Goal: Task Accomplishment & Management: Use online tool/utility

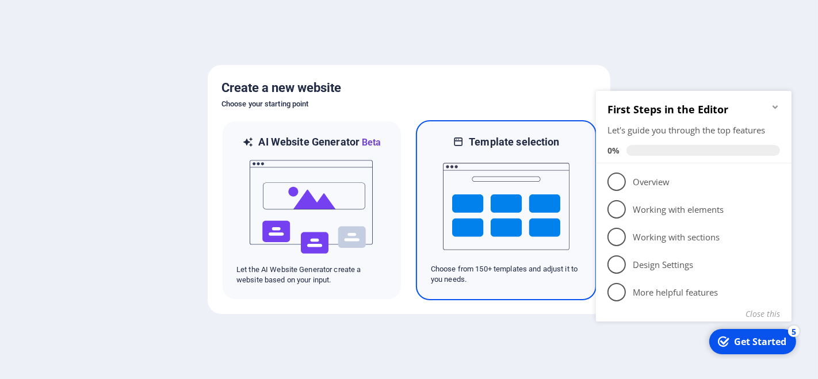
click at [506, 204] on img at bounding box center [506, 206] width 127 height 115
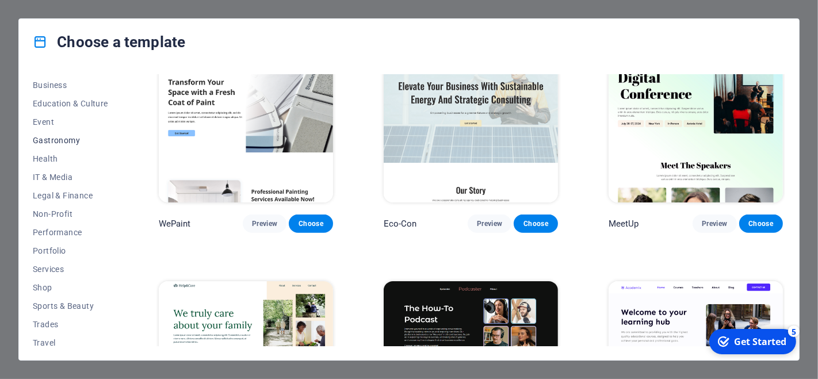
scroll to position [190, 0]
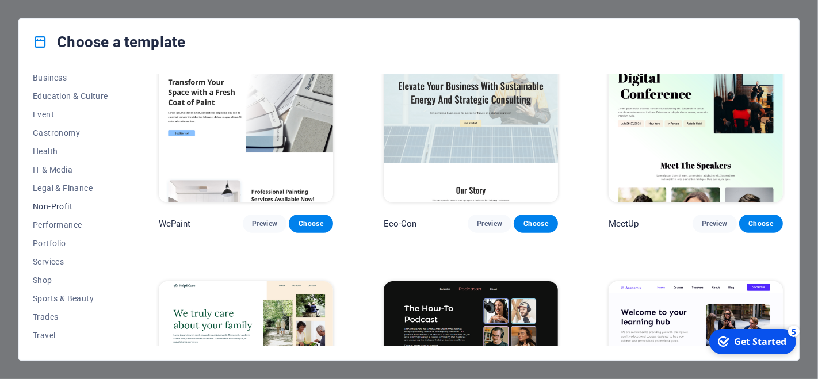
click at [60, 203] on span "Non-Profit" at bounding box center [70, 206] width 75 height 9
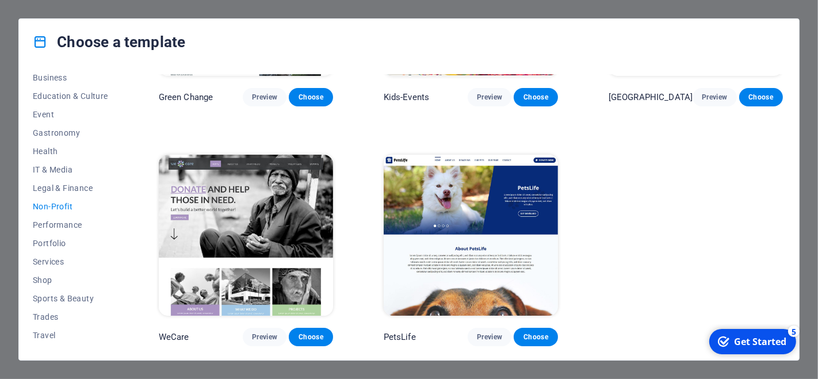
scroll to position [0, 0]
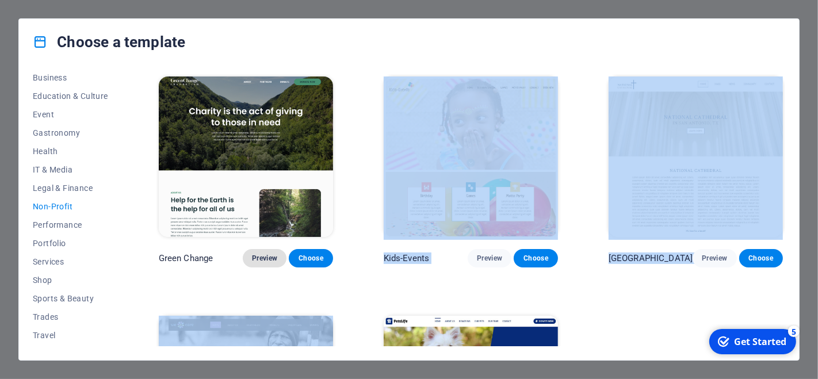
drag, startPoint x: 349, startPoint y: 216, endPoint x: 264, endPoint y: 109, distance: 136.0
click at [264, 109] on div "Green Change Preview Choose Kids-Events Preview Choose National Cathedral Previ…" at bounding box center [471, 210] width 629 height 272
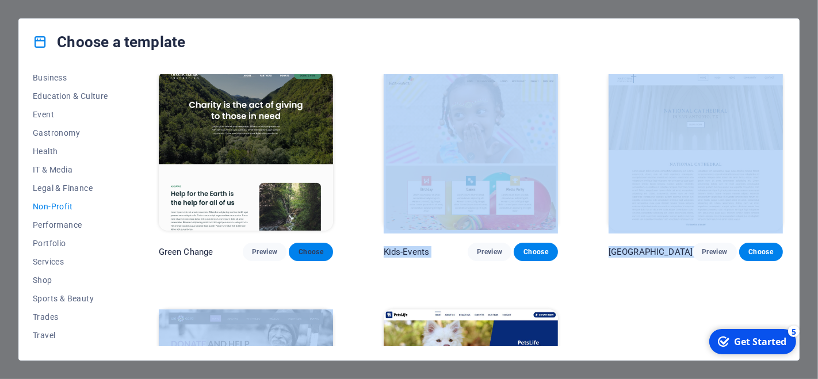
click at [311, 257] on button "Choose" at bounding box center [311, 252] width 44 height 18
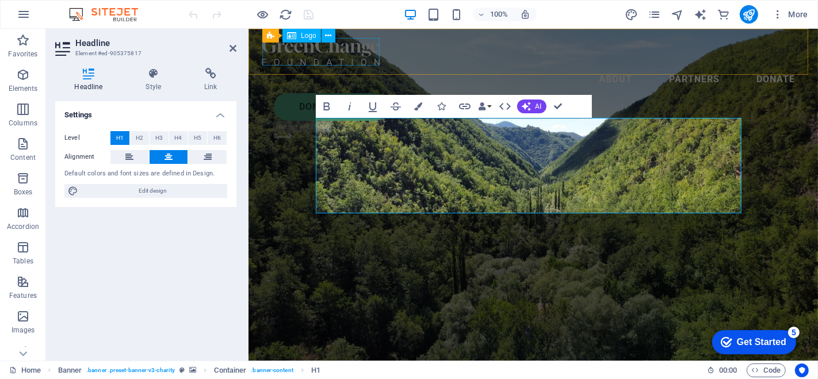
click at [283, 64] on div at bounding box center [533, 52] width 542 height 28
select select "px"
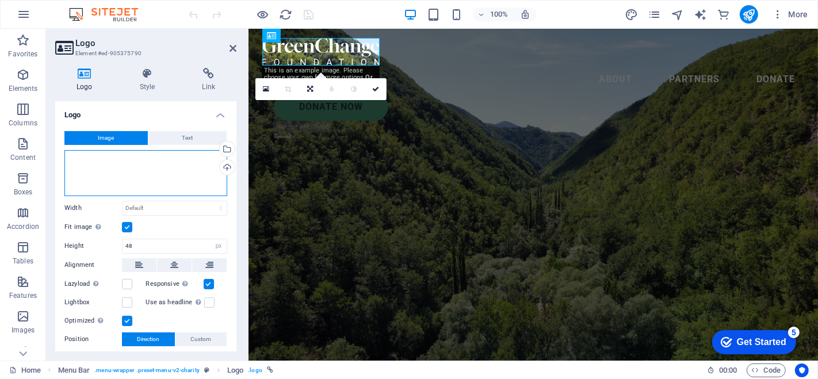
click at [135, 170] on div "Drag files here, click to choose files or select files from Files or our free s…" at bounding box center [145, 173] width 163 height 46
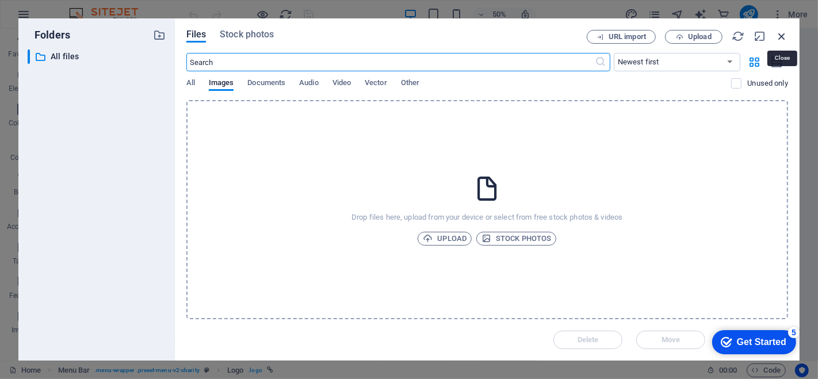
click at [784, 37] on icon "button" at bounding box center [782, 36] width 13 height 13
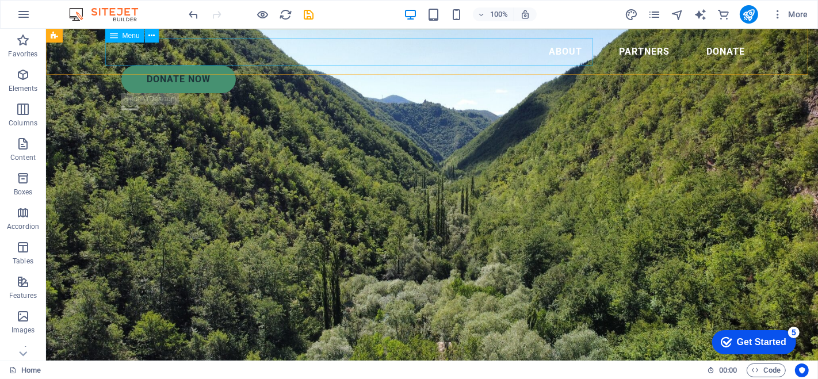
click at [426, 47] on nav "About Partners Donate" at bounding box center [431, 52] width 644 height 28
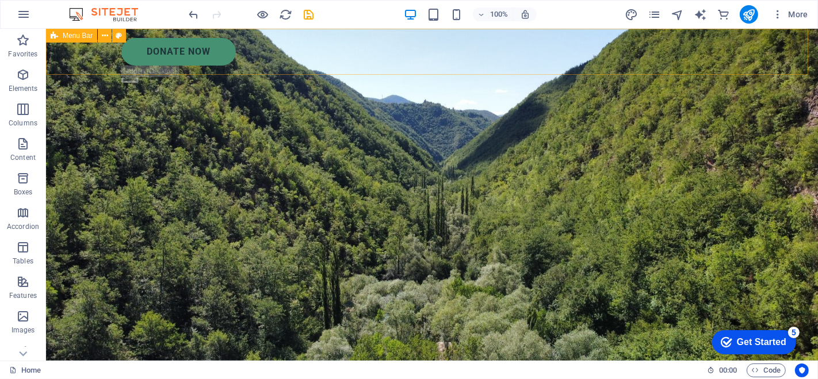
click at [752, 51] on div "Donate Now .fa-secondary{opacity:.4}" at bounding box center [431, 63] width 772 height 68
click at [213, 56] on div "Donate Now" at bounding box center [437, 52] width 633 height 28
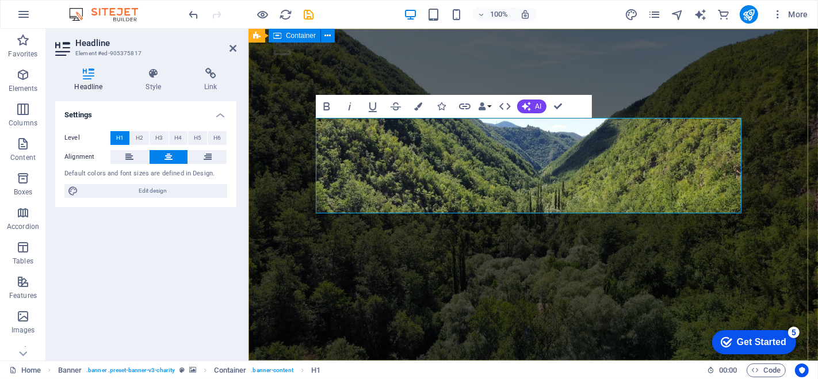
drag, startPoint x: 353, startPoint y: 140, endPoint x: 760, endPoint y: 199, distance: 411.5
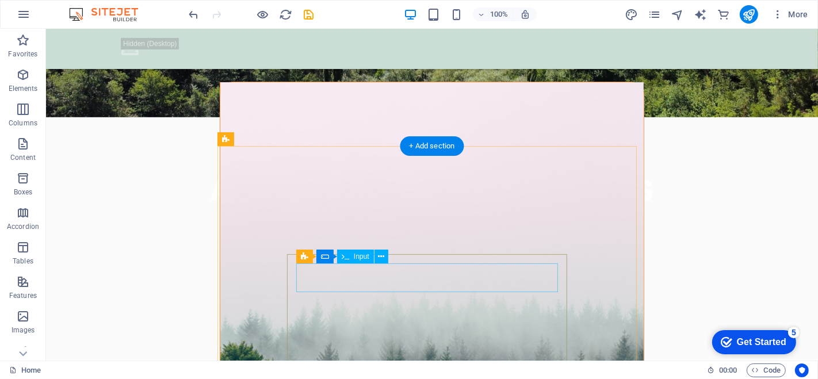
scroll to position [288, 0]
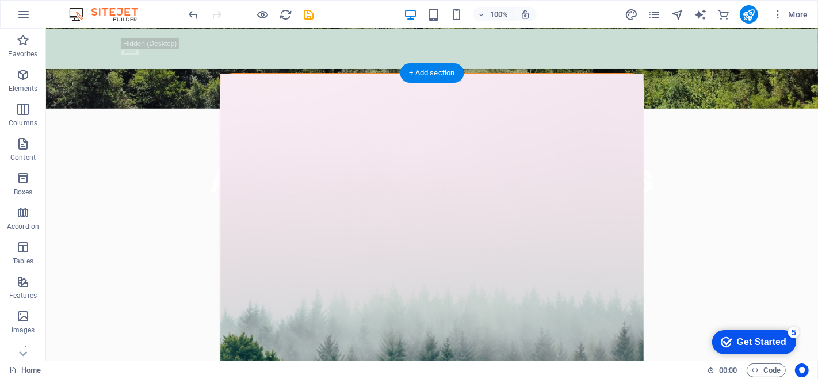
click at [508, 142] on figure at bounding box center [432, 297] width 424 height 447
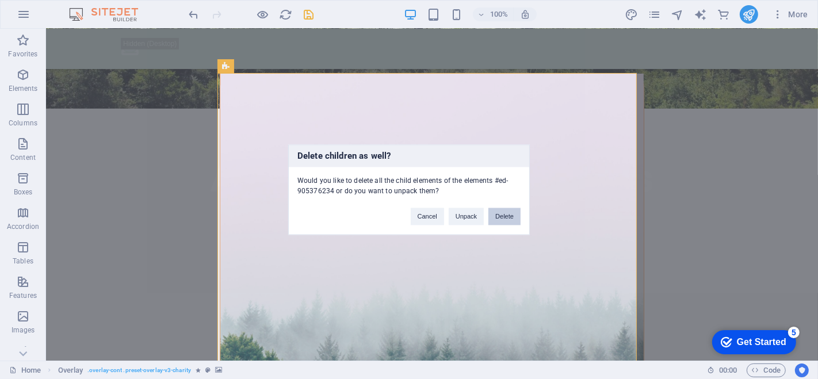
click at [505, 214] on button "Delete" at bounding box center [505, 216] width 32 height 17
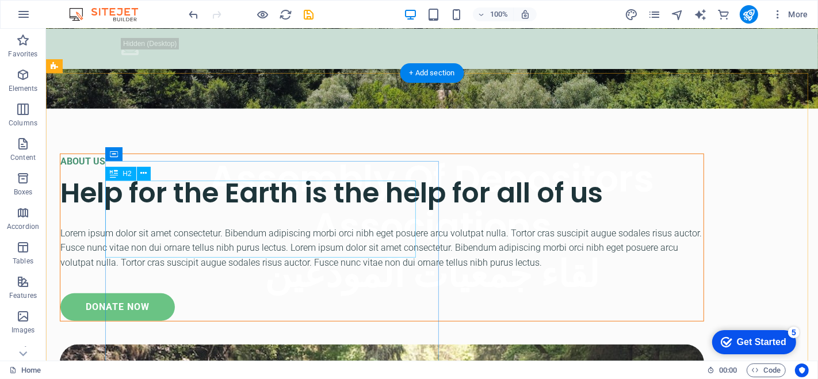
click at [349, 212] on div "Help for the Earth is the help for all of us" at bounding box center [381, 193] width 643 height 39
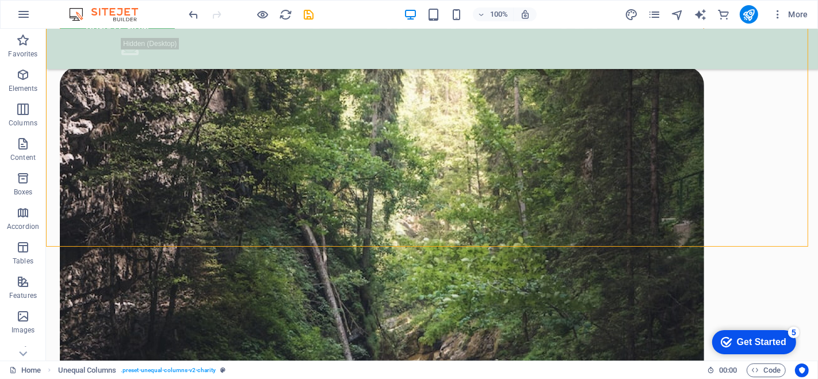
drag, startPoint x: 318, startPoint y: 159, endPoint x: 363, endPoint y: 294, distance: 141.7
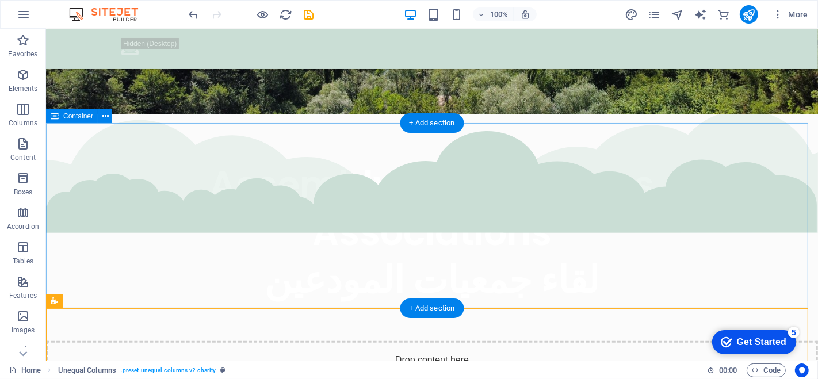
scroll to position [575, 0]
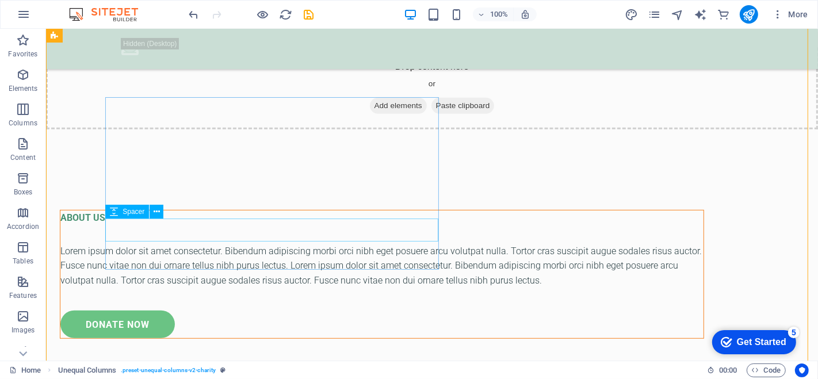
click at [283, 288] on div at bounding box center [381, 299] width 643 height 23
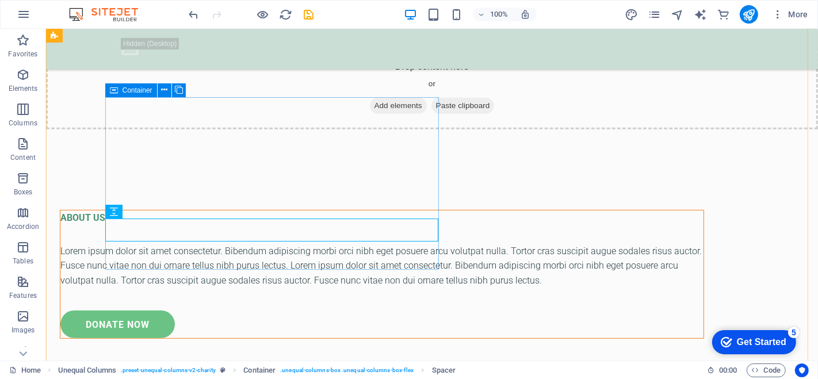
click at [244, 269] on div "ABOUT US Lorem ipsum dolor sit amet consectetur. Bibendum adipiscing morbi orci…" at bounding box center [381, 274] width 644 height 129
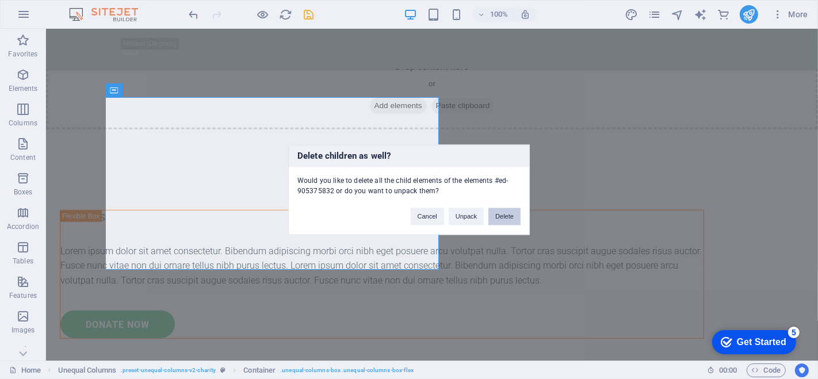
click at [501, 216] on button "Delete" at bounding box center [505, 216] width 32 height 17
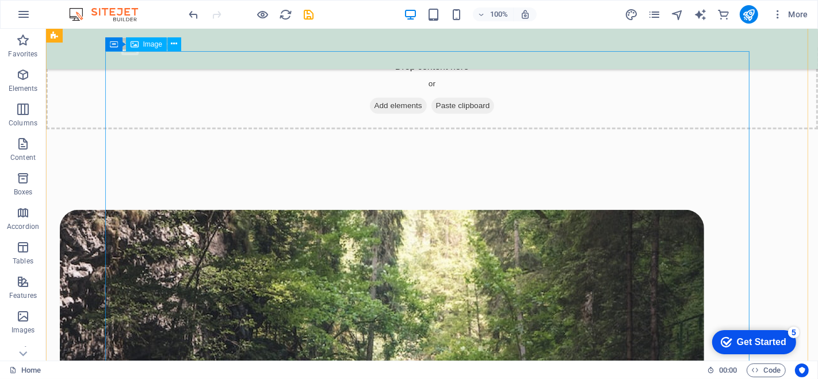
drag, startPoint x: 546, startPoint y: 245, endPoint x: 500, endPoint y: 216, distance: 54.3
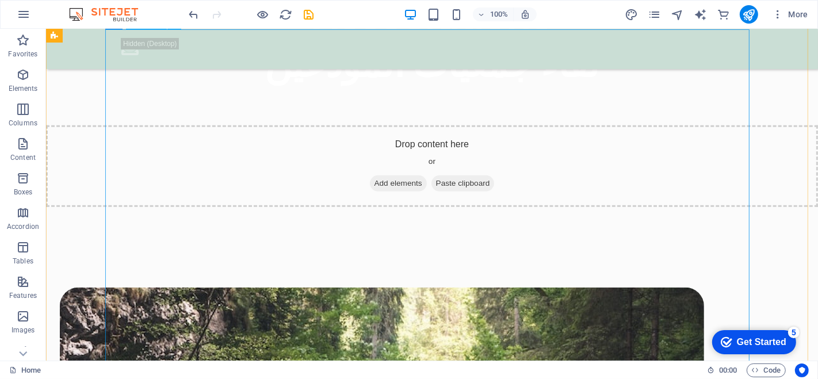
scroll to position [474, 0]
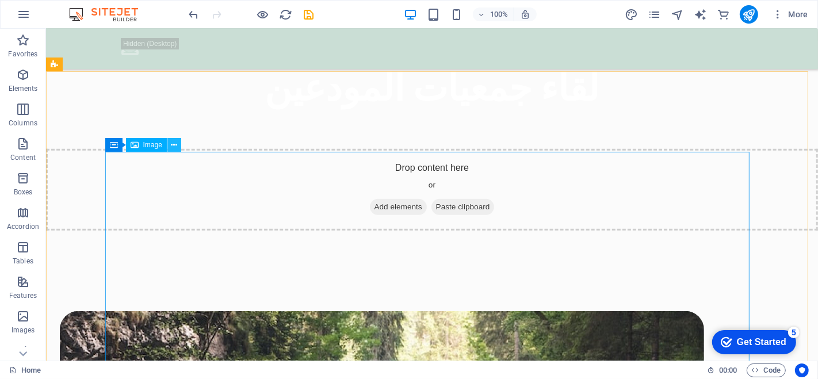
click at [173, 147] on icon at bounding box center [174, 145] width 6 height 12
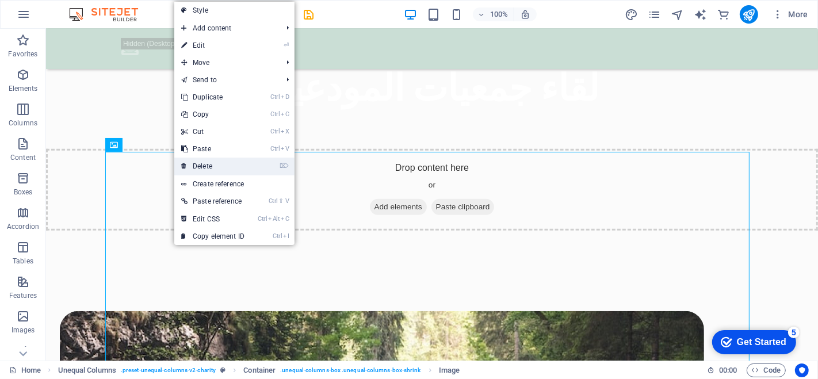
click at [218, 171] on link "⌦ Delete" at bounding box center [212, 166] width 77 height 17
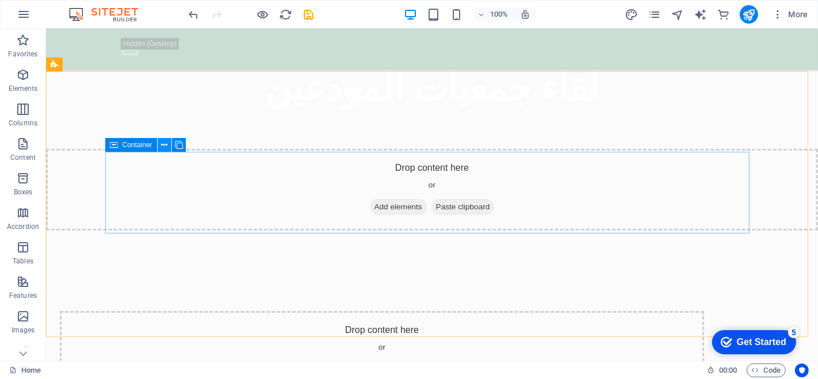
click at [164, 142] on icon at bounding box center [164, 145] width 6 height 12
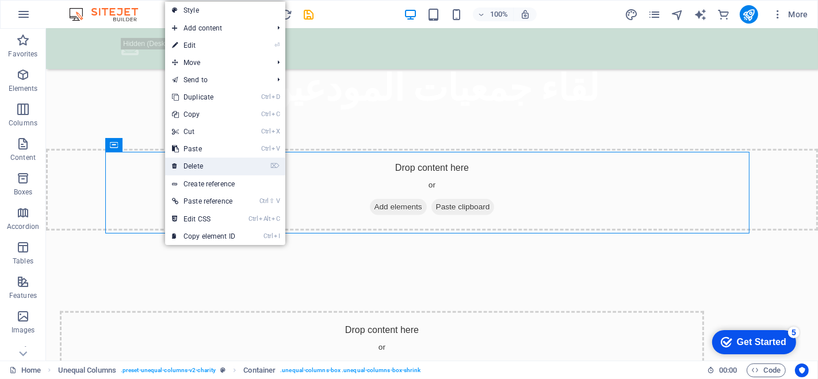
click at [193, 163] on link "⌦ Delete" at bounding box center [203, 166] width 77 height 17
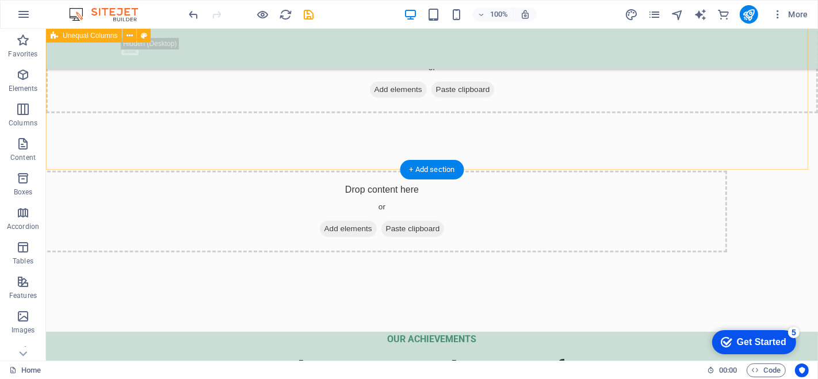
scroll to position [596, 0]
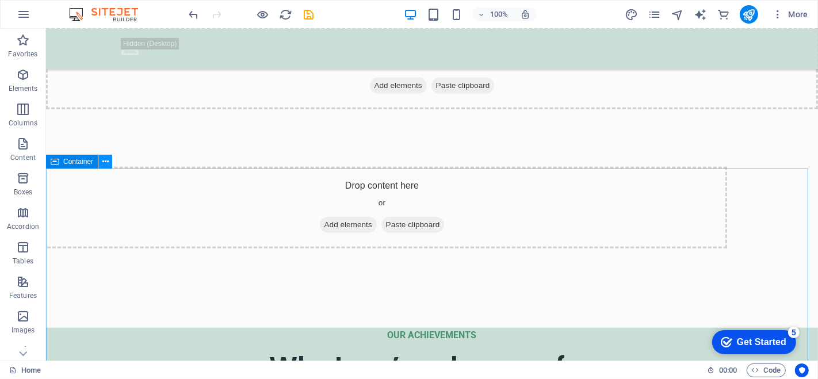
click at [102, 161] on icon at bounding box center [105, 162] width 6 height 12
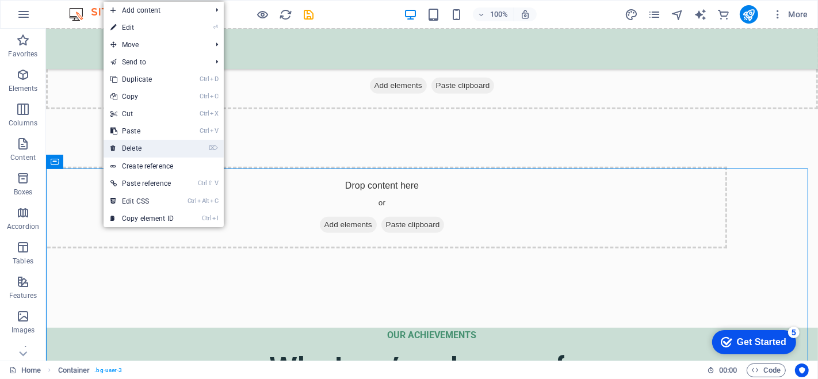
click at [140, 147] on link "⌦ Delete" at bounding box center [142, 148] width 77 height 17
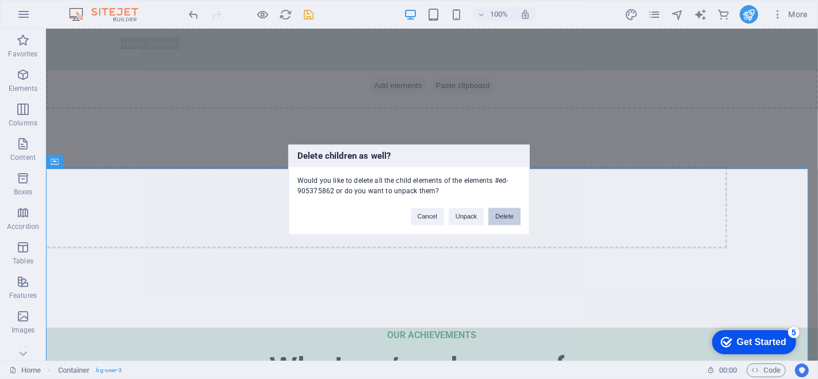
click at [501, 216] on button "Delete" at bounding box center [505, 216] width 32 height 17
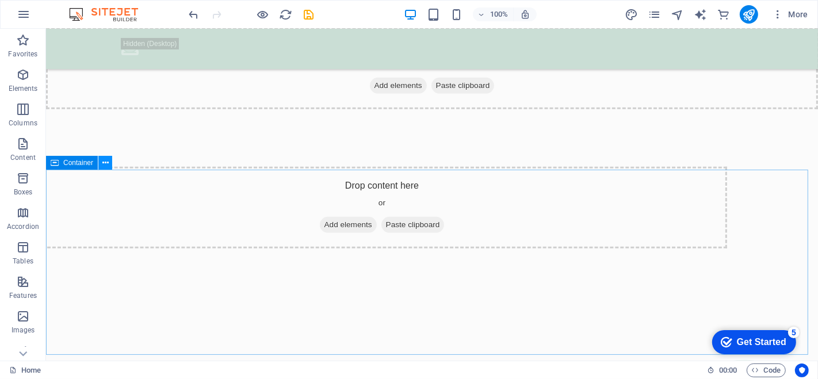
click at [103, 163] on icon at bounding box center [105, 163] width 6 height 12
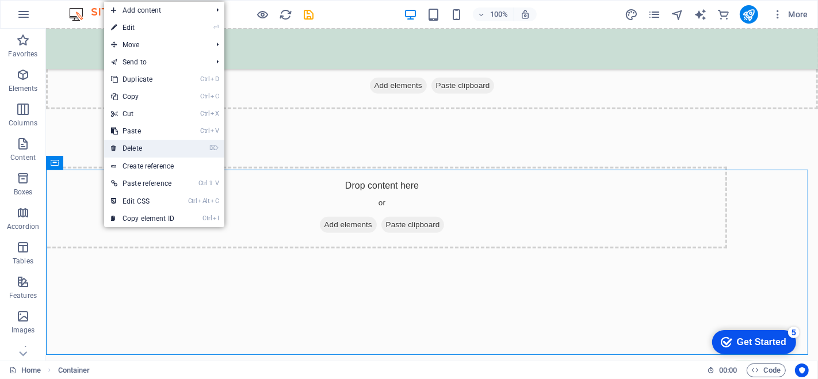
click at [143, 147] on link "⌦ Delete" at bounding box center [142, 148] width 77 height 17
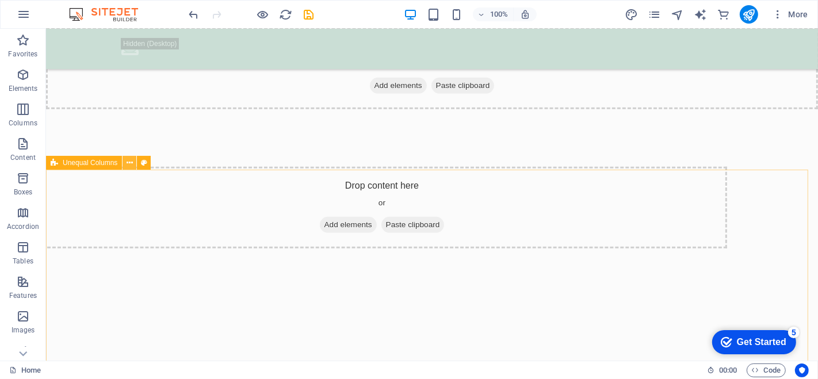
click at [127, 161] on icon at bounding box center [130, 163] width 6 height 12
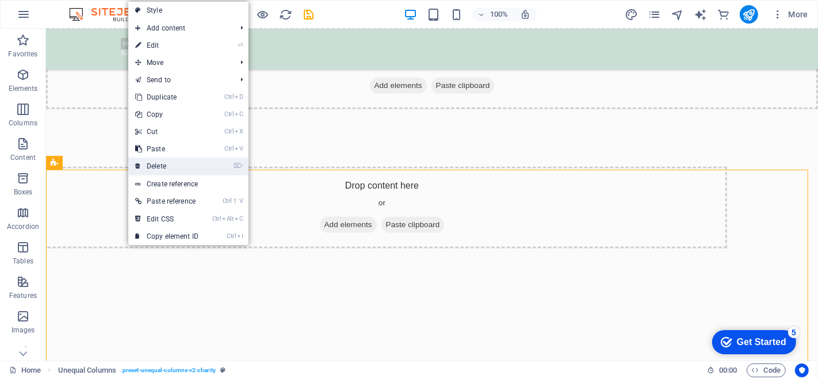
click at [158, 161] on link "⌦ Delete" at bounding box center [166, 166] width 77 height 17
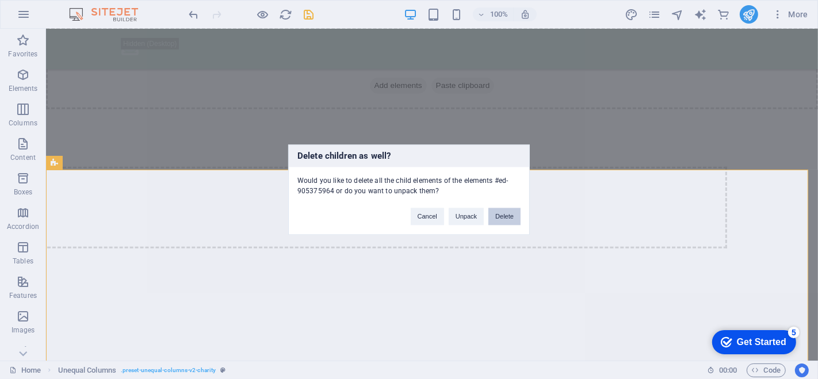
click at [503, 217] on button "Delete" at bounding box center [505, 216] width 32 height 17
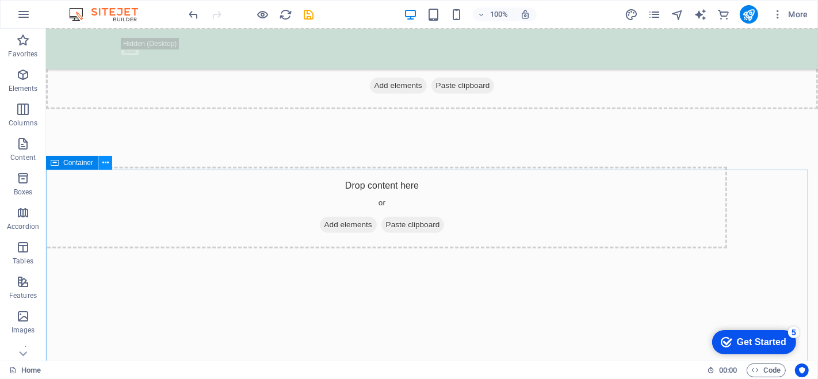
click at [105, 167] on icon at bounding box center [105, 163] width 6 height 12
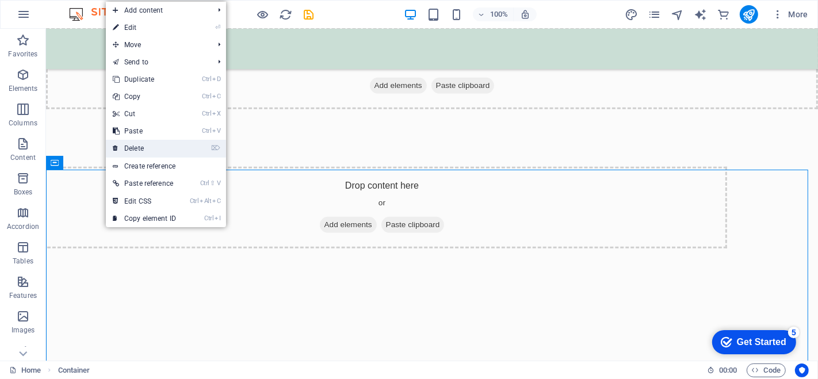
click at [131, 140] on link "⌦ Delete" at bounding box center [144, 148] width 77 height 17
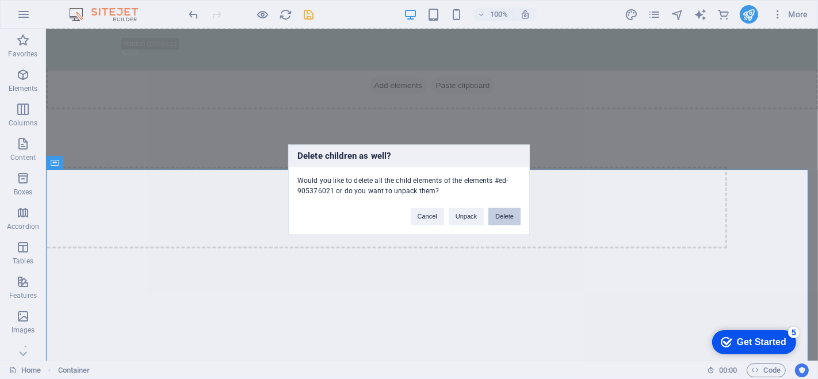
click at [513, 216] on button "Delete" at bounding box center [505, 216] width 32 height 17
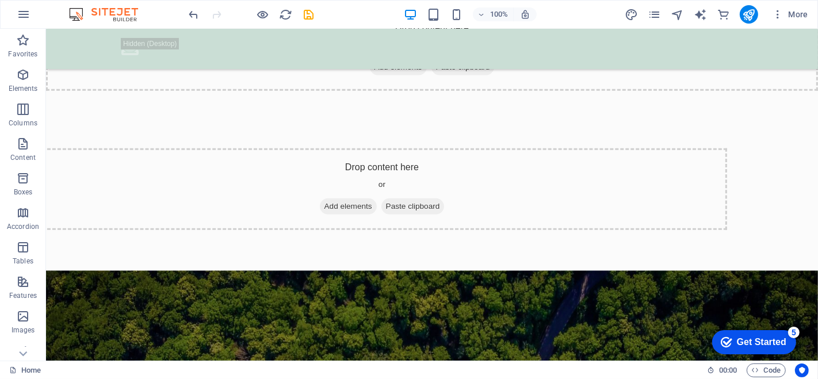
scroll to position [616, 0]
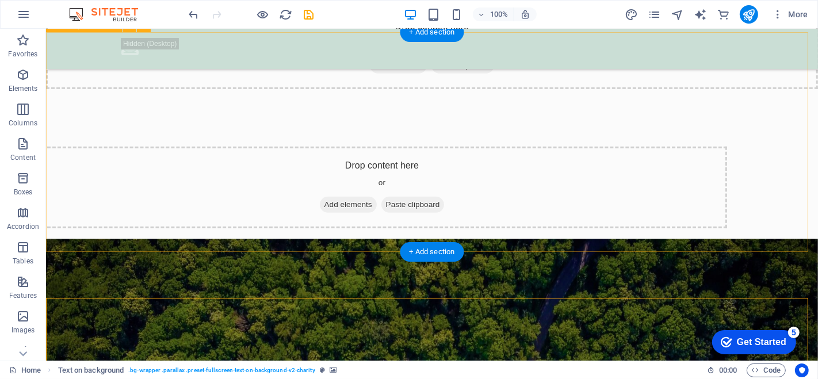
scroll to position [451, 0]
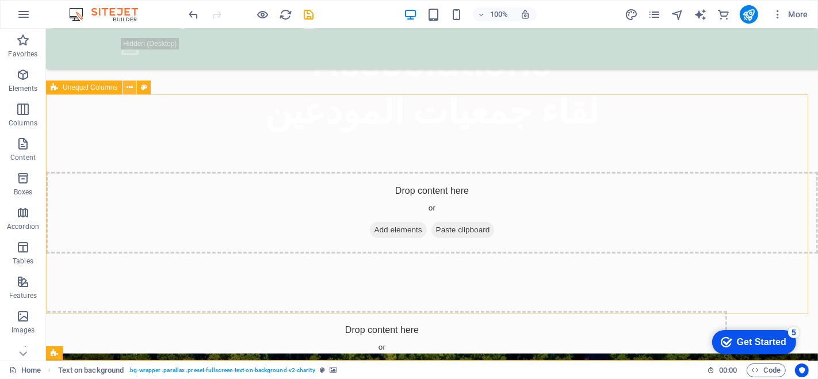
click at [127, 87] on icon at bounding box center [130, 88] width 6 height 12
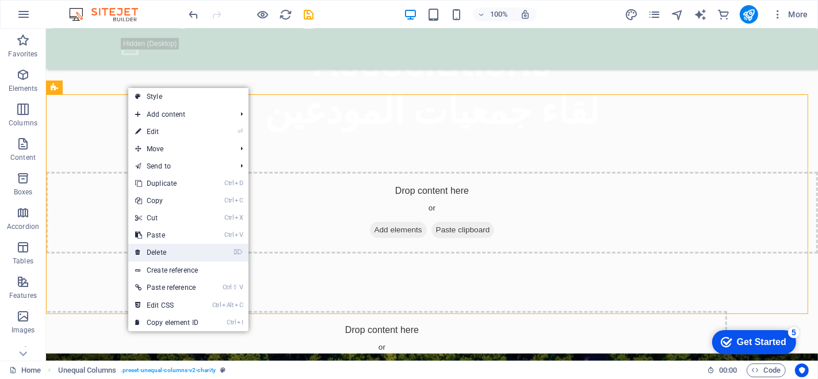
click at [170, 252] on link "⌦ Delete" at bounding box center [166, 252] width 77 height 17
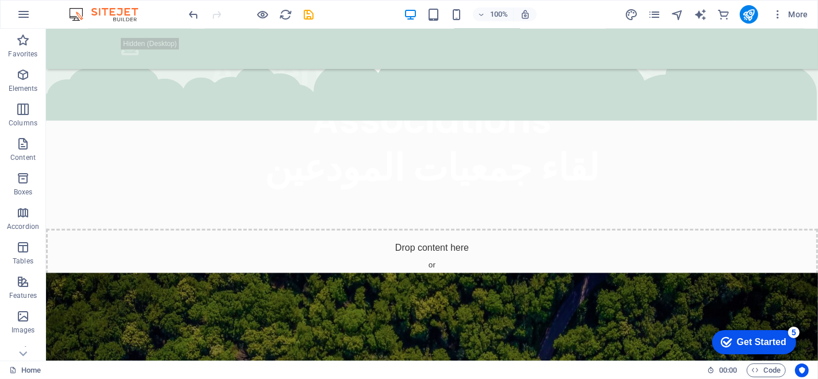
scroll to position [402, 0]
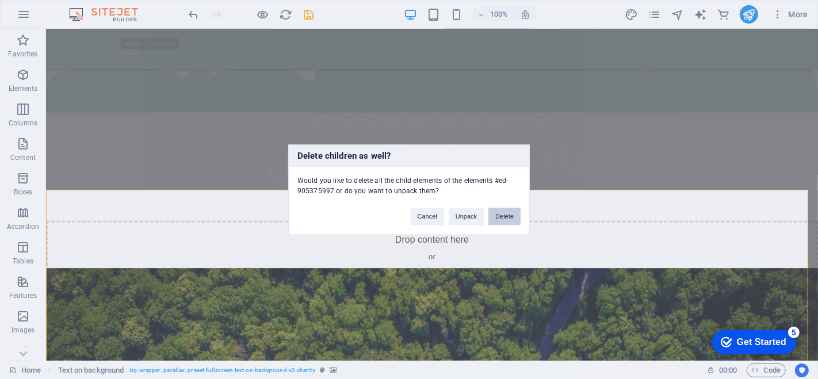
click at [513, 219] on button "Delete" at bounding box center [505, 216] width 32 height 17
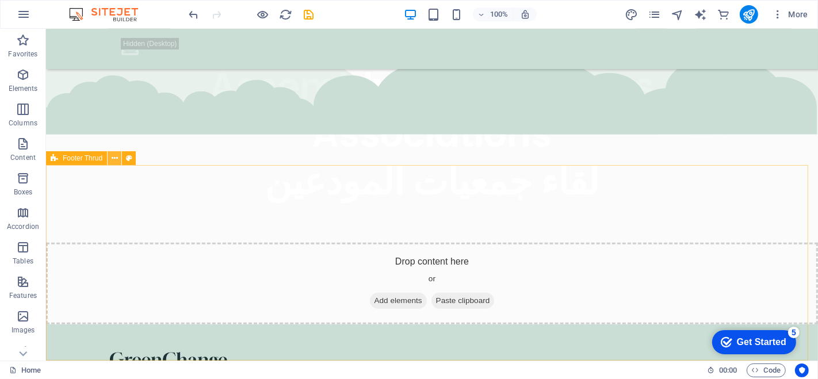
click at [113, 155] on icon at bounding box center [115, 158] width 6 height 12
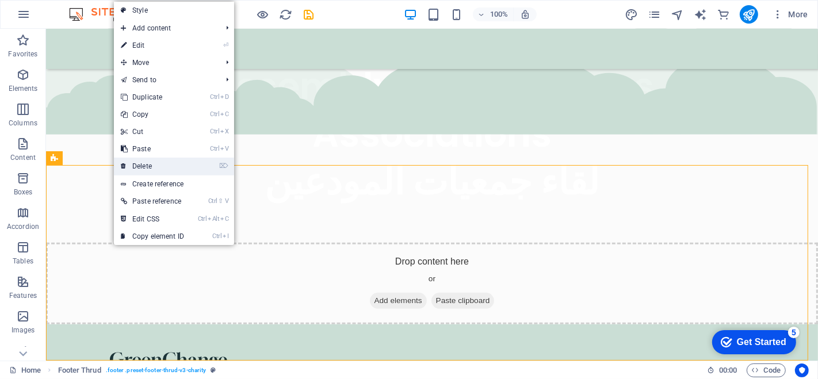
click at [143, 163] on link "⌦ Delete" at bounding box center [152, 166] width 77 height 17
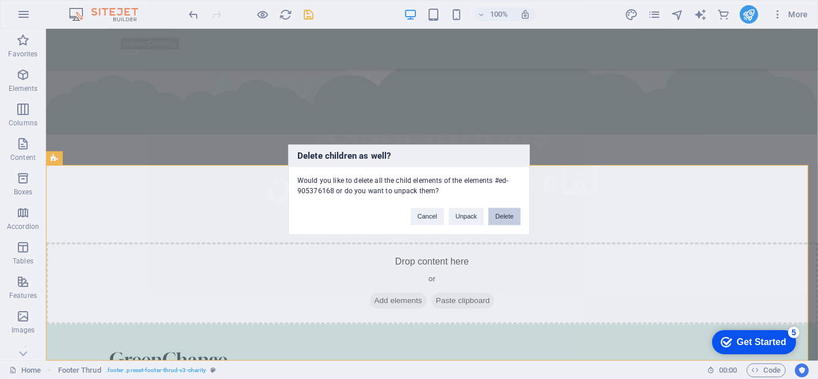
click at [505, 213] on button "Delete" at bounding box center [505, 216] width 32 height 17
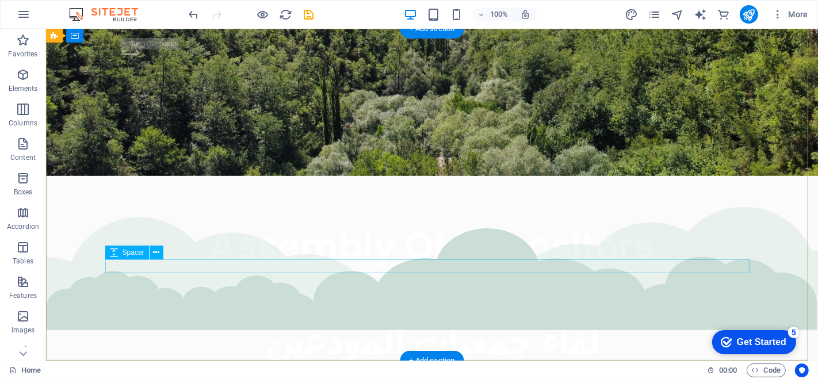
scroll to position [0, 0]
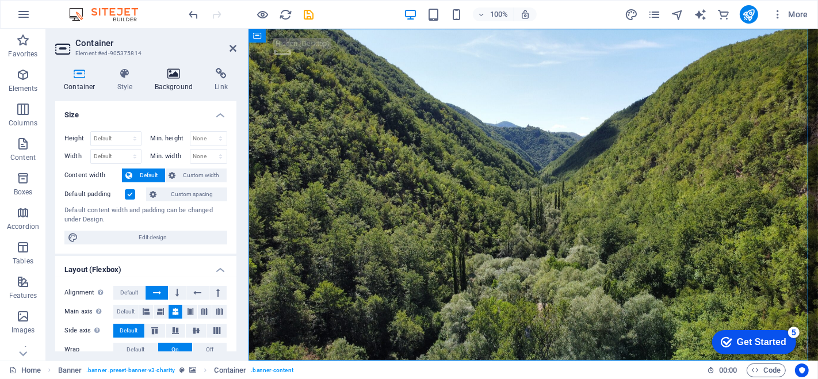
click at [171, 78] on icon at bounding box center [174, 74] width 56 height 12
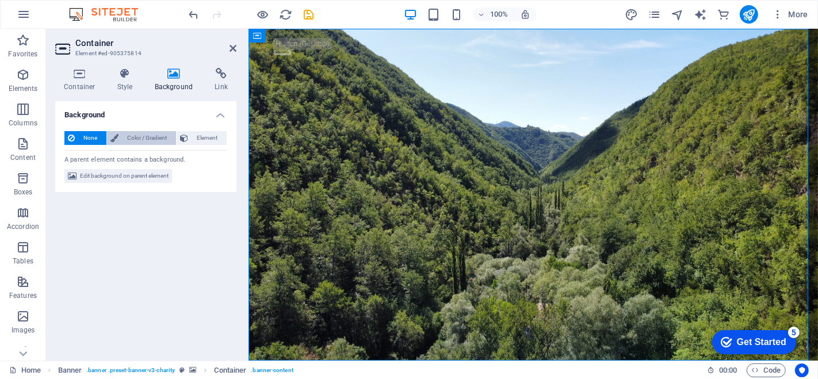
click at [146, 136] on span "Color / Gradient" at bounding box center [147, 138] width 51 height 14
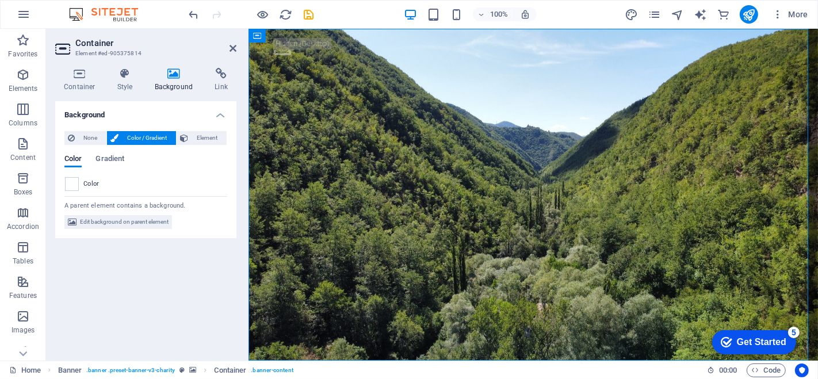
click at [154, 140] on span "Color / Gradient" at bounding box center [147, 138] width 51 height 14
click at [106, 155] on span "Gradient" at bounding box center [110, 160] width 29 height 16
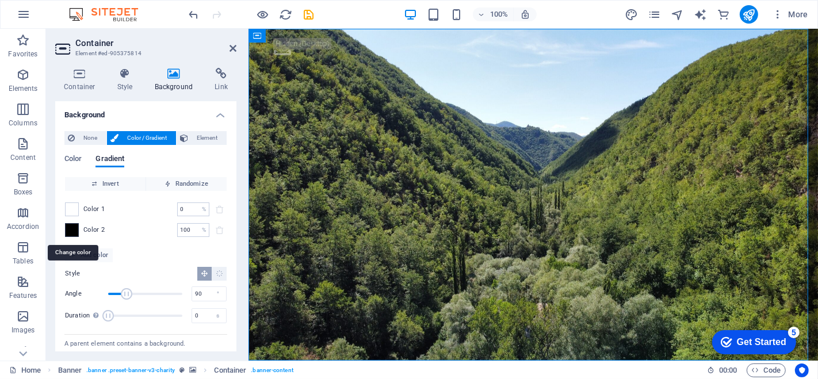
click at [67, 231] on span at bounding box center [72, 230] width 13 height 13
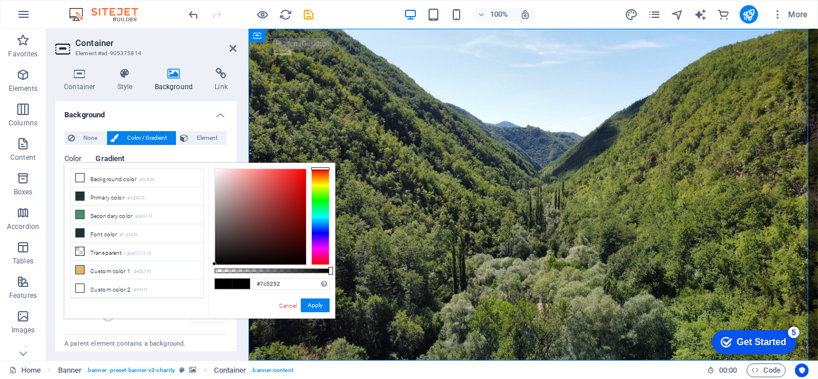
click at [246, 218] on div at bounding box center [260, 217] width 91 height 96
type input "#814141"
click at [260, 216] on div at bounding box center [260, 217] width 91 height 96
click at [196, 133] on span "Element" at bounding box center [208, 138] width 32 height 14
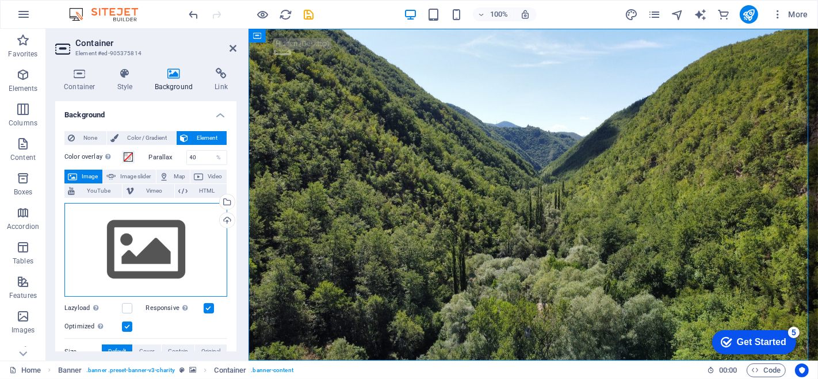
click at [166, 247] on div "Drag files here, click to choose files or select files from Files or our free s…" at bounding box center [145, 250] width 163 height 94
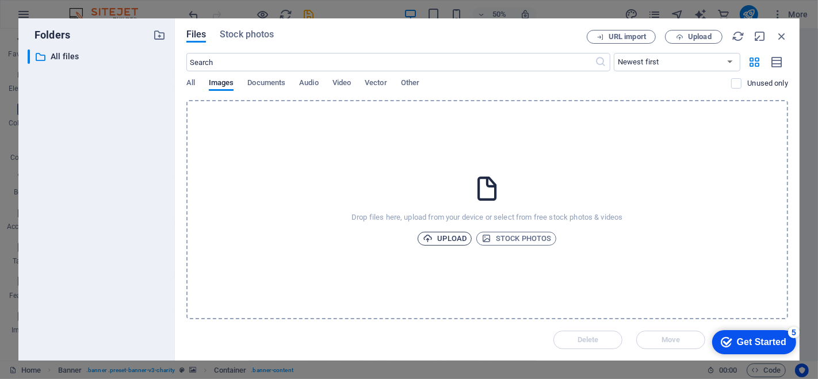
click at [456, 237] on span "Upload" at bounding box center [445, 239] width 44 height 14
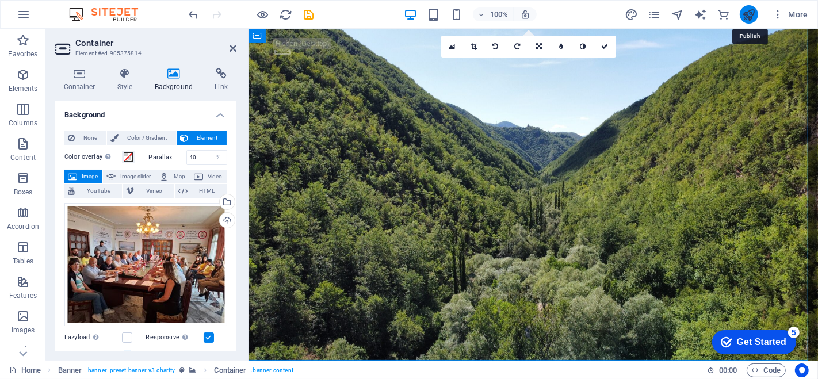
click at [753, 12] on icon "publish" at bounding box center [748, 14] width 13 height 13
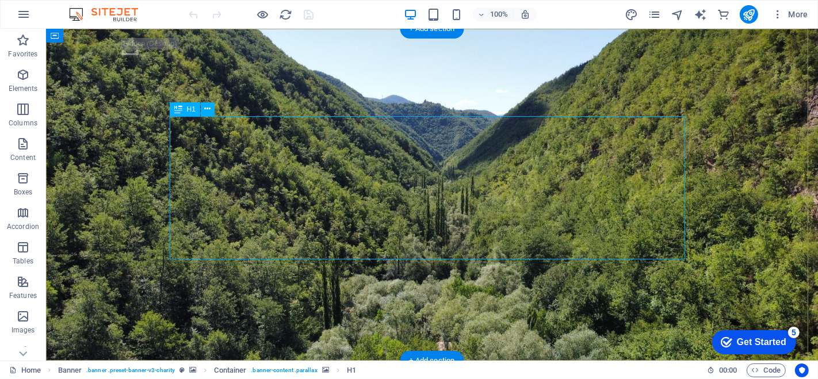
drag, startPoint x: 513, startPoint y: 117, endPoint x: 512, endPoint y: 140, distance: 23.0
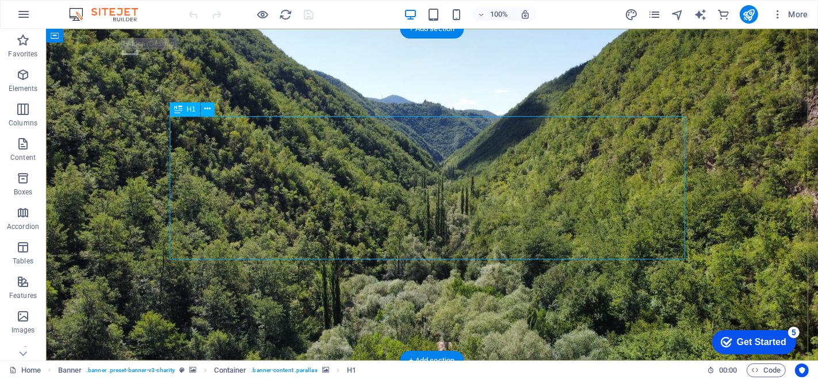
drag, startPoint x: 386, startPoint y: 115, endPoint x: 386, endPoint y: 139, distance: 23.6
drag, startPoint x: 238, startPoint y: 139, endPoint x: 190, endPoint y: 197, distance: 74.9
click at [178, 108] on icon at bounding box center [178, 109] width 8 height 14
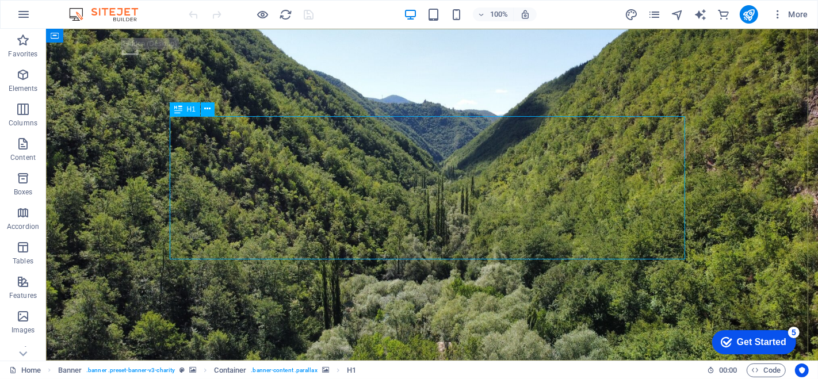
click at [178, 108] on icon at bounding box center [178, 109] width 8 height 14
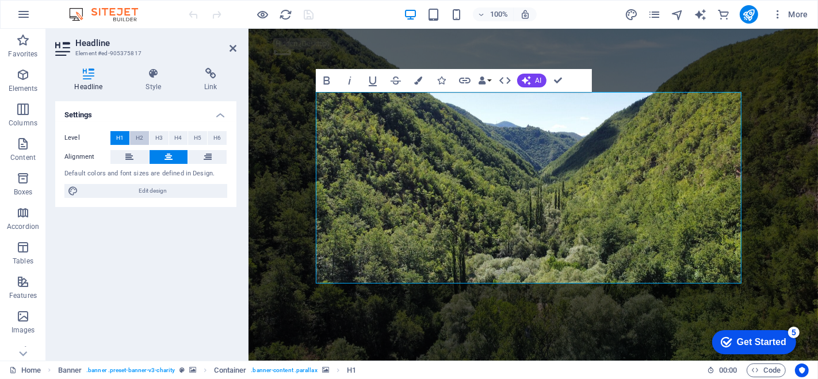
click at [140, 137] on span "H2" at bounding box center [139, 138] width 7 height 14
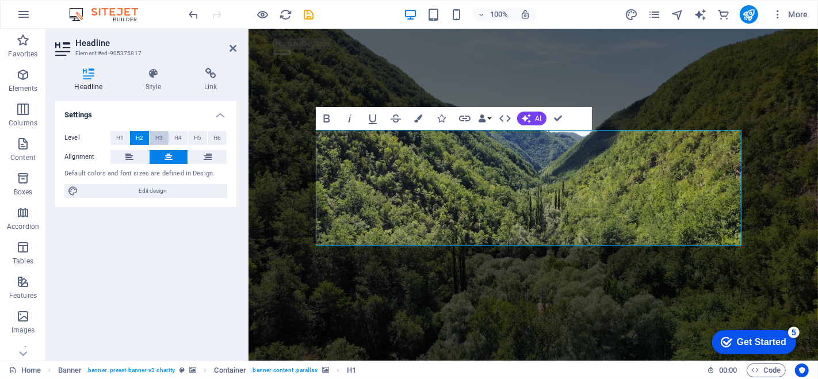
click at [161, 140] on span "H3" at bounding box center [158, 138] width 7 height 14
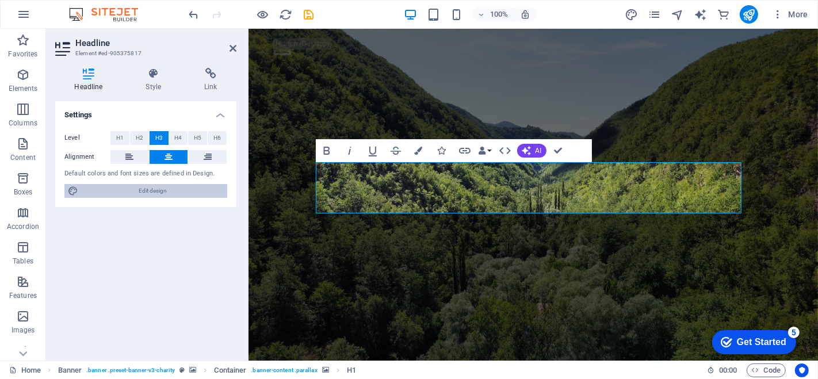
click at [156, 189] on span "Edit design" at bounding box center [153, 191] width 142 height 14
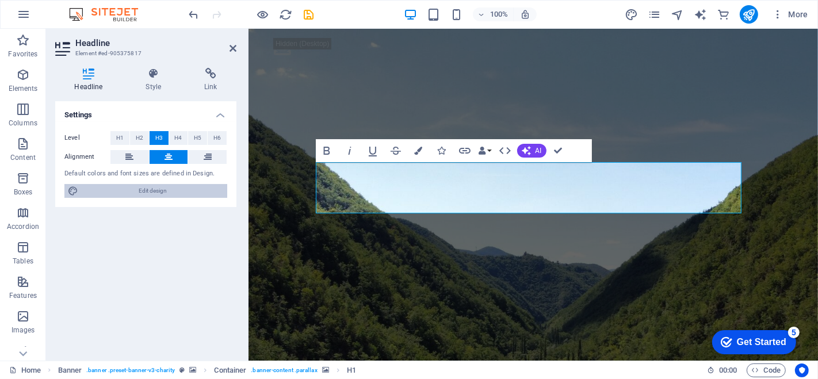
select select "px"
select select "300"
select select "px"
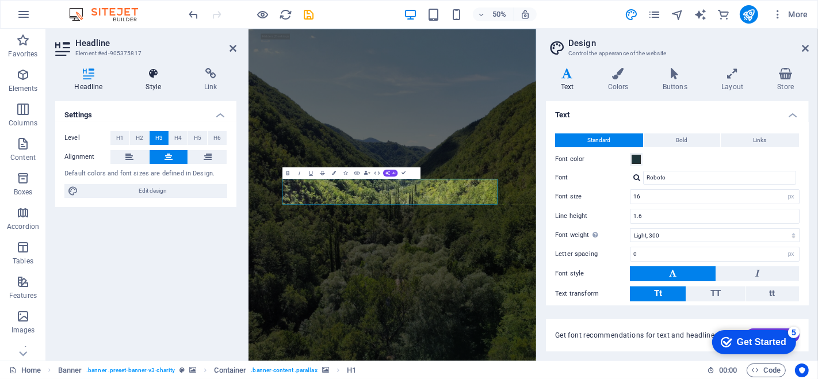
click at [156, 80] on h4 "Style" at bounding box center [156, 80] width 59 height 24
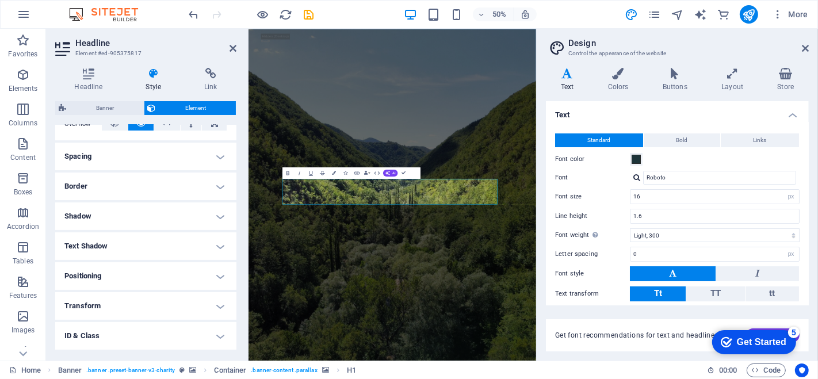
scroll to position [251, 0]
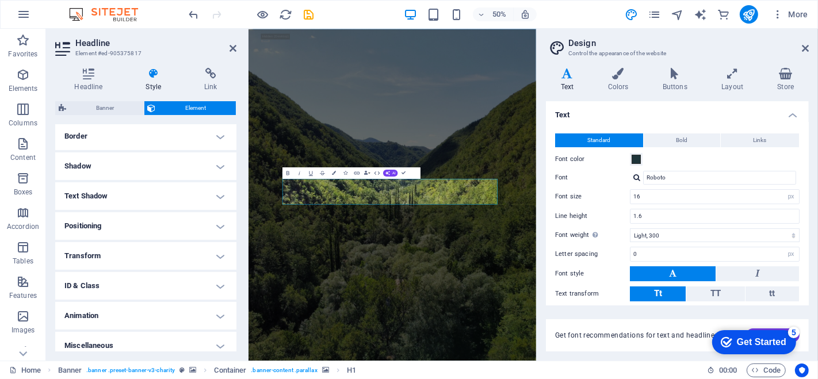
click at [118, 223] on h4 "Positioning" at bounding box center [145, 226] width 181 height 28
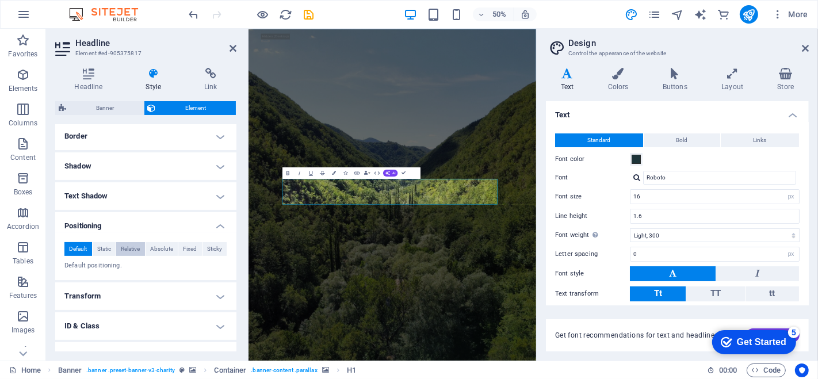
click at [133, 251] on span "Relative" at bounding box center [130, 249] width 19 height 14
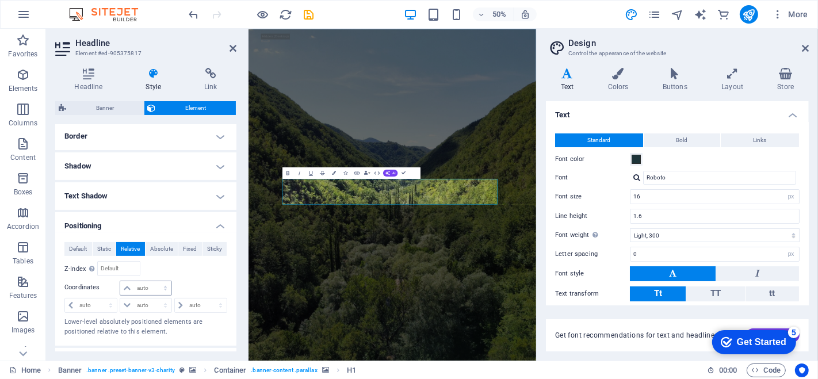
scroll to position [328, 0]
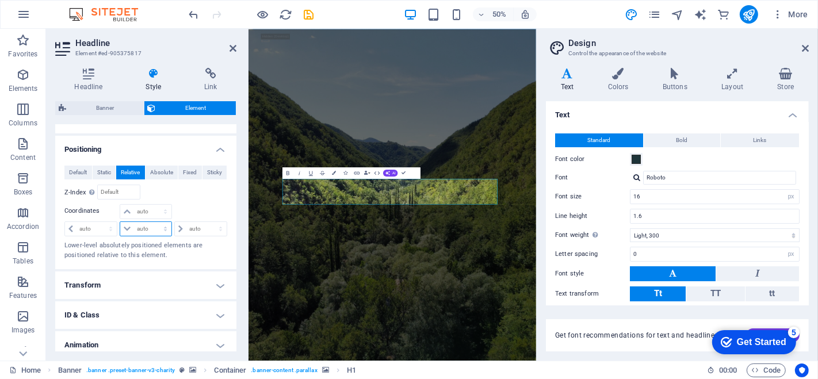
click at [127, 226] on select "auto px rem % em" at bounding box center [145, 229] width 51 height 14
click at [91, 242] on p "Lower-level absolutely positioned elements are positioned relative to this elem…" at bounding box center [145, 250] width 163 height 19
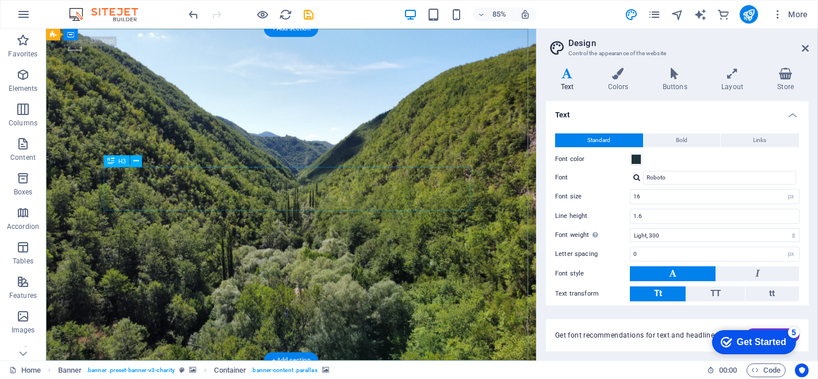
click at [135, 160] on icon at bounding box center [135, 161] width 5 height 10
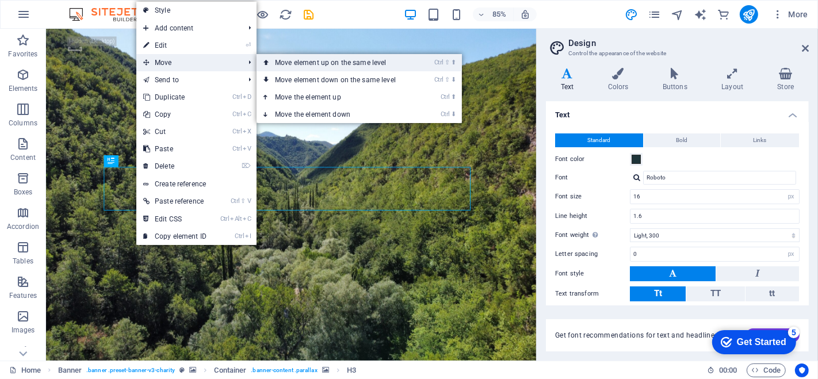
click at [315, 64] on link "Ctrl ⇧ ⬆ Move element up on the same level" at bounding box center [338, 62] width 162 height 17
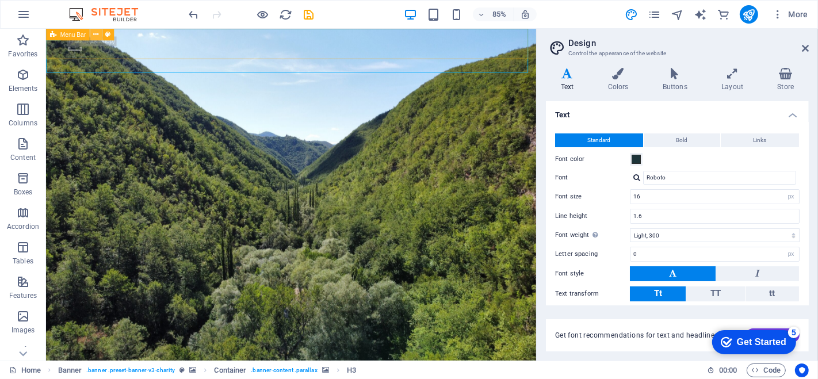
click at [93, 32] on icon at bounding box center [95, 34] width 5 height 10
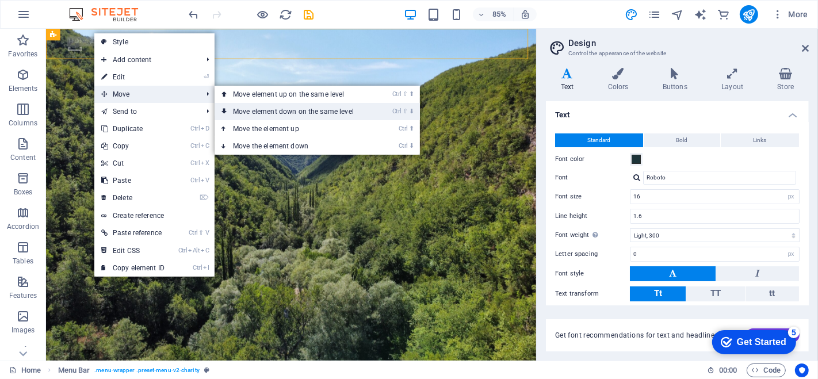
click at [257, 107] on link "Ctrl ⇧ ⬇ Move element down on the same level" at bounding box center [296, 111] width 162 height 17
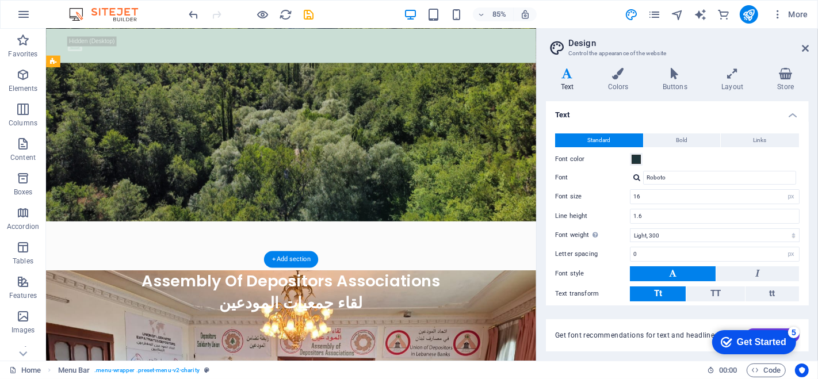
scroll to position [0, 0]
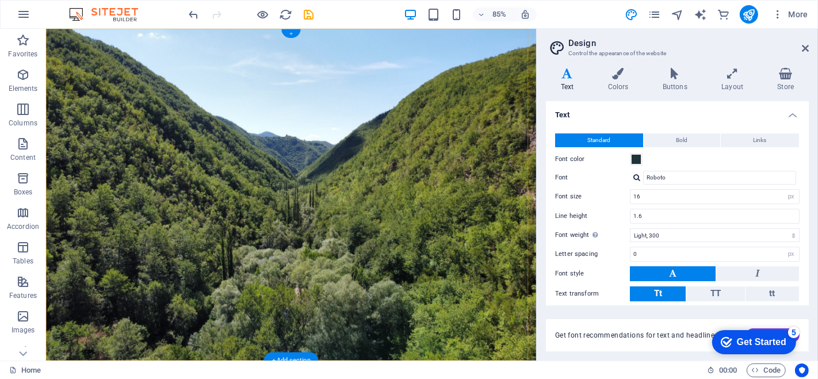
drag, startPoint x: 291, startPoint y: 3, endPoint x: 292, endPoint y: 34, distance: 31.1
click at [292, 34] on div "+" at bounding box center [290, 33] width 19 height 9
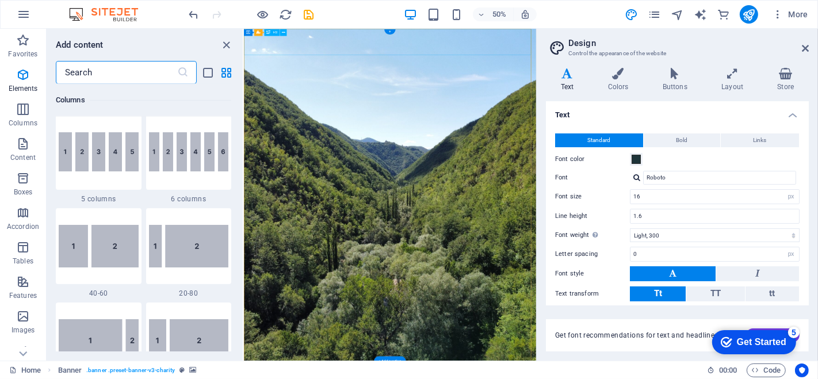
scroll to position [2013, 0]
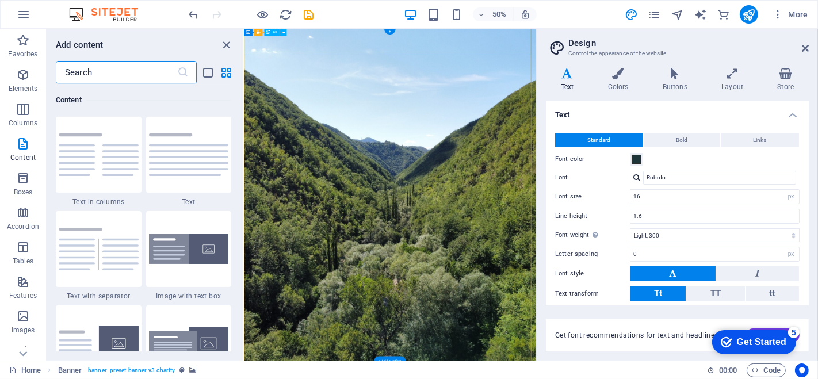
select select "%"
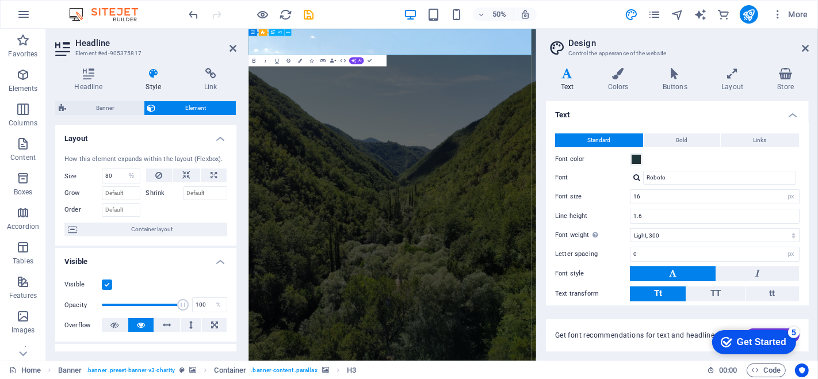
click at [289, 30] on icon at bounding box center [288, 32] width 3 height 6
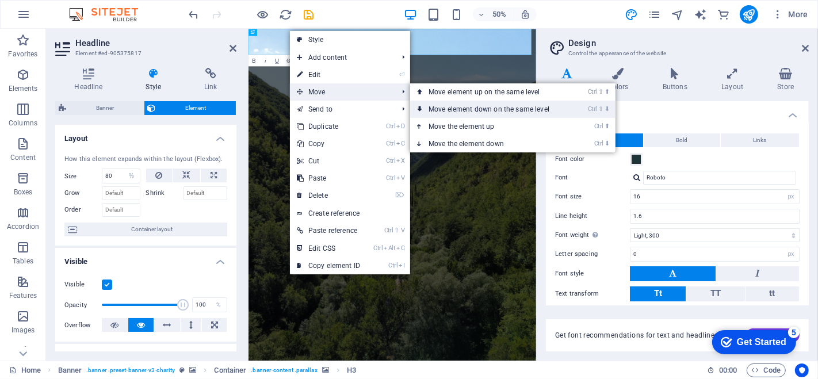
click at [460, 105] on link "Ctrl ⇧ ⬇ Move element down on the same level" at bounding box center [491, 109] width 162 height 17
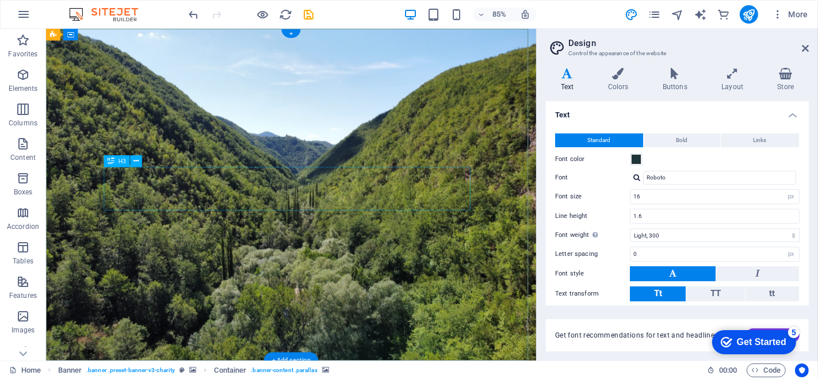
click at [565, 86] on h4 "Text" at bounding box center [569, 80] width 47 height 24
click at [135, 159] on icon at bounding box center [135, 161] width 5 height 10
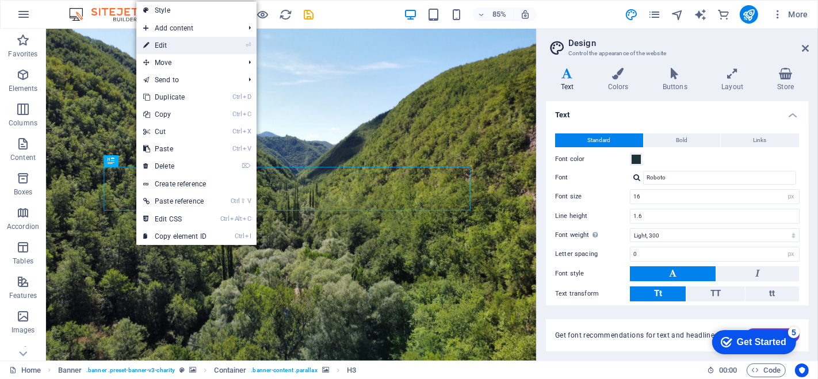
click at [169, 52] on link "⏎ Edit" at bounding box center [174, 45] width 77 height 17
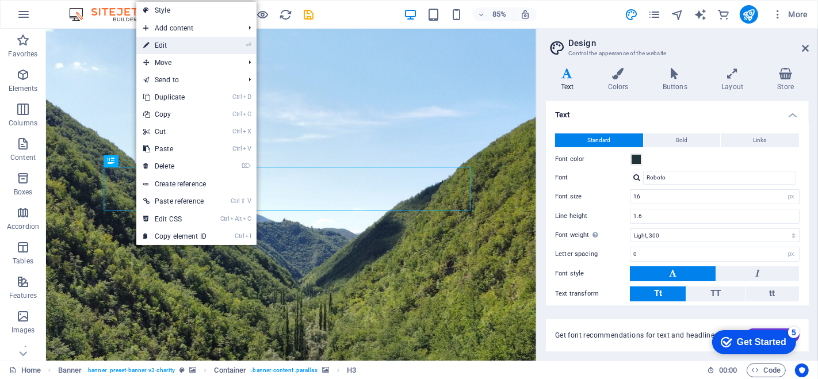
select select "%"
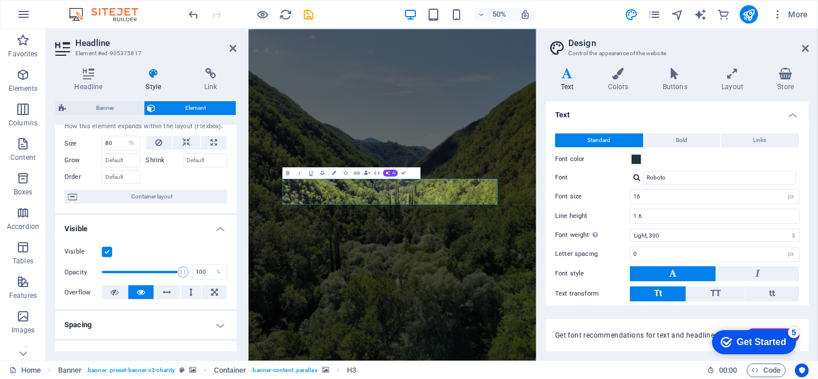
scroll to position [0, 0]
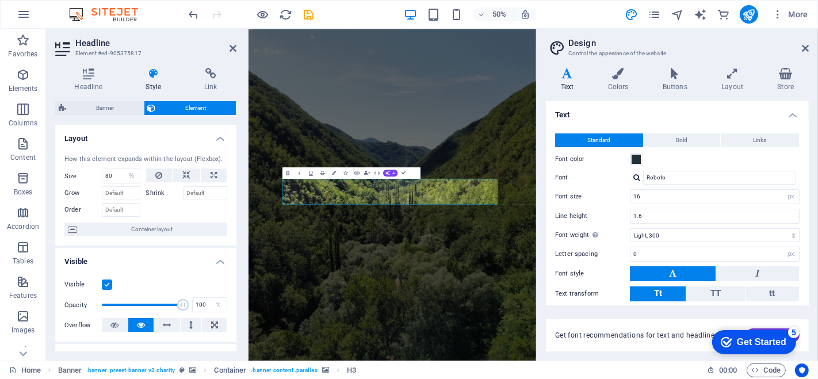
click at [152, 79] on icon at bounding box center [154, 74] width 54 height 12
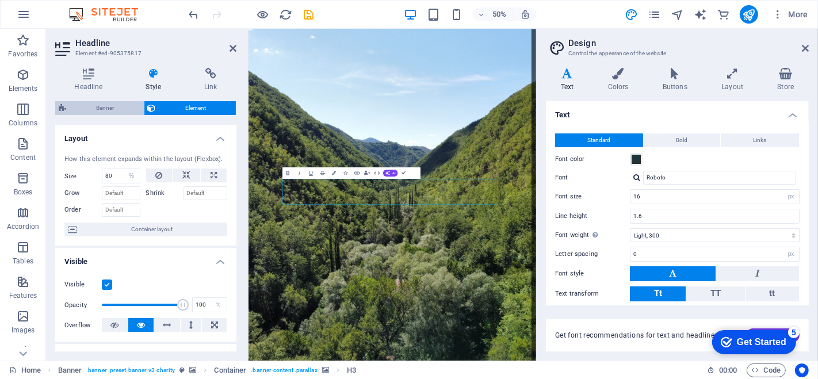
click at [108, 104] on span "Banner" at bounding box center [105, 108] width 71 height 14
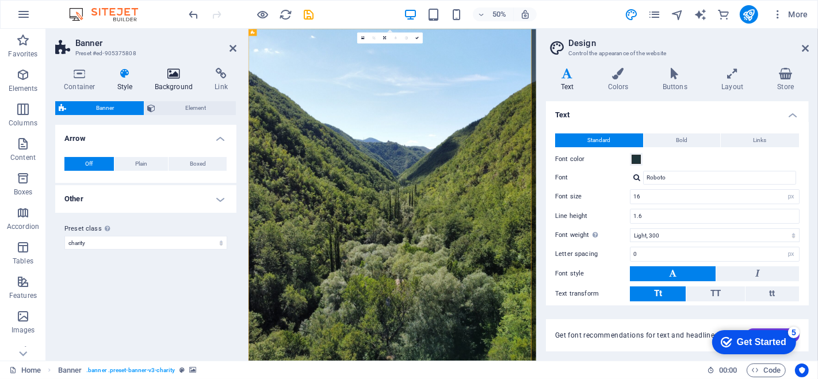
click at [174, 78] on icon at bounding box center [174, 74] width 56 height 12
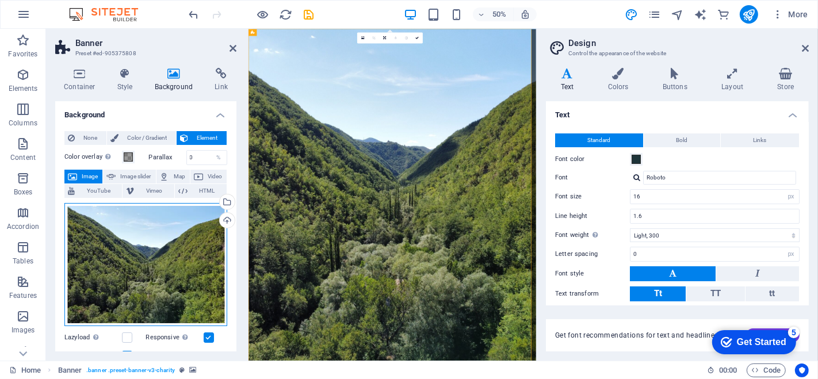
click at [144, 281] on div "Drag files here, click to choose files or select files from Files or our free s…" at bounding box center [145, 265] width 163 height 124
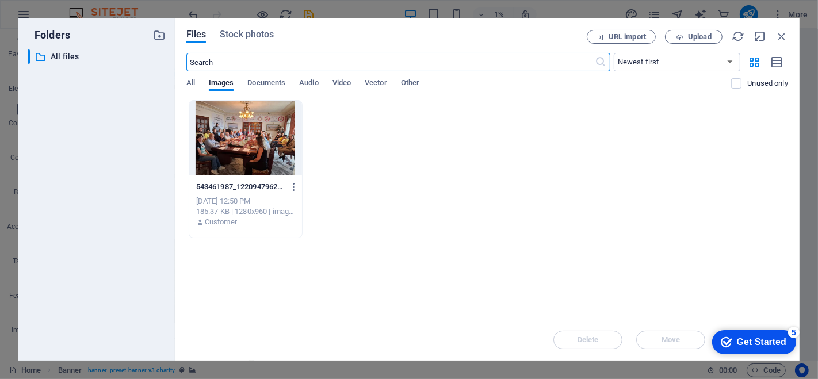
click at [254, 121] on div at bounding box center [245, 138] width 113 height 75
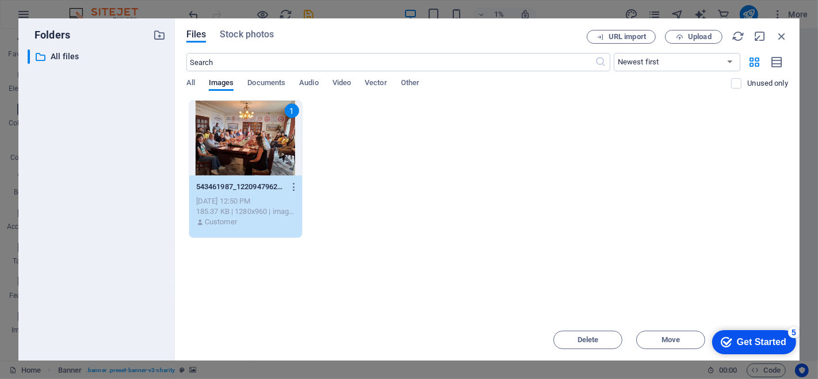
click at [241, 173] on div "1" at bounding box center [245, 138] width 113 height 75
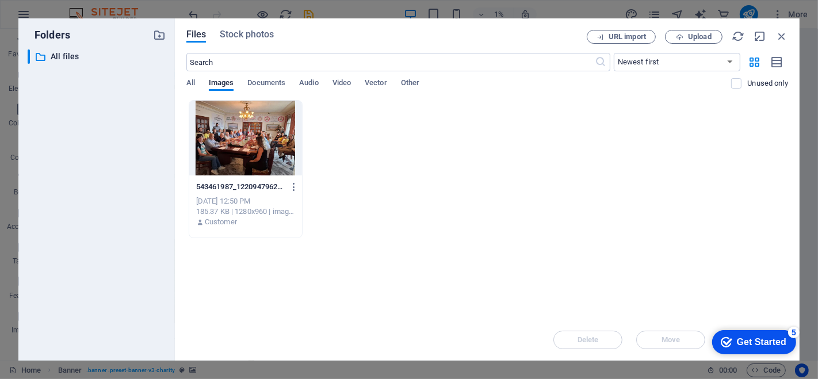
click at [241, 173] on div at bounding box center [245, 138] width 113 height 75
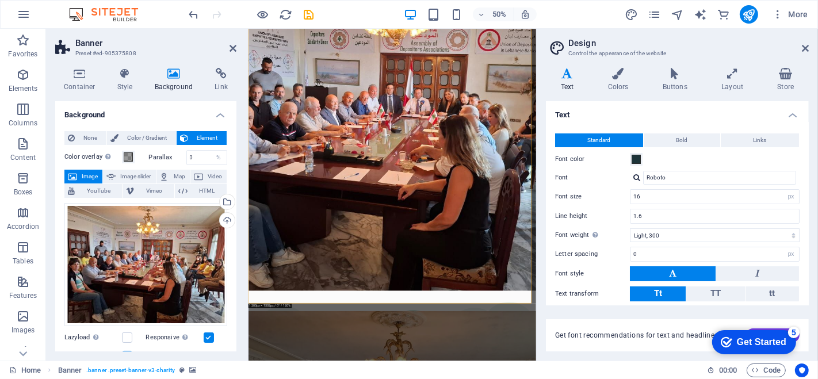
scroll to position [148, 0]
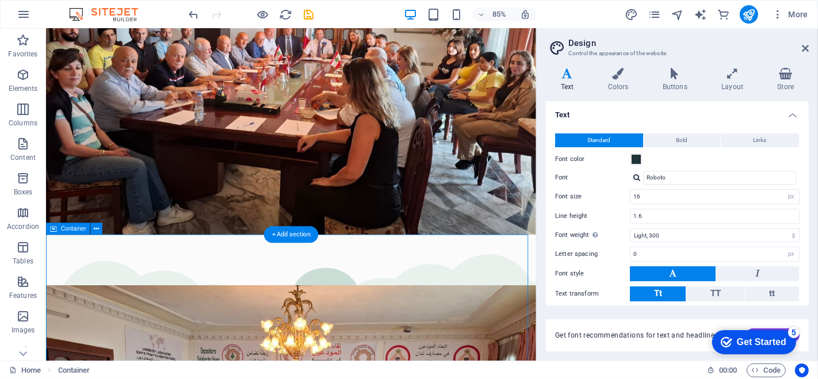
click at [96, 229] on icon at bounding box center [96, 229] width 5 height 10
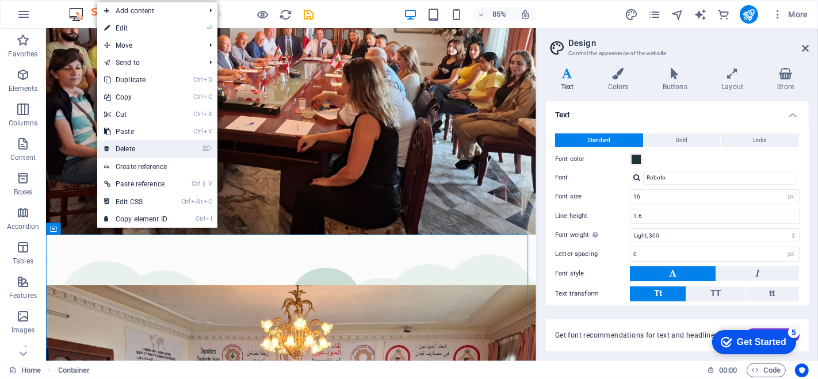
click at [136, 147] on link "⌦ Delete" at bounding box center [135, 148] width 77 height 17
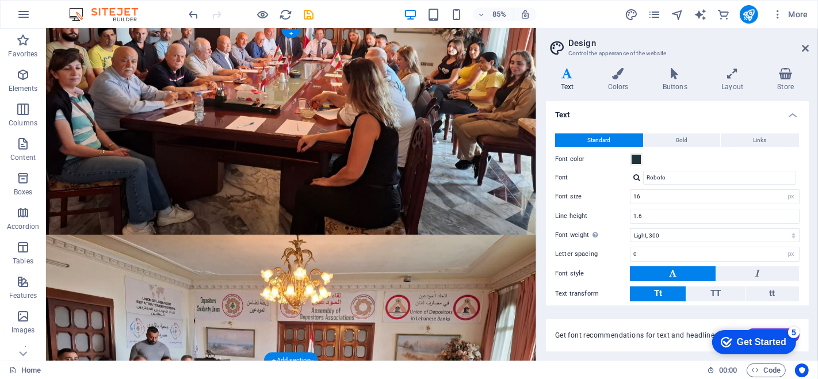
scroll to position [0, 0]
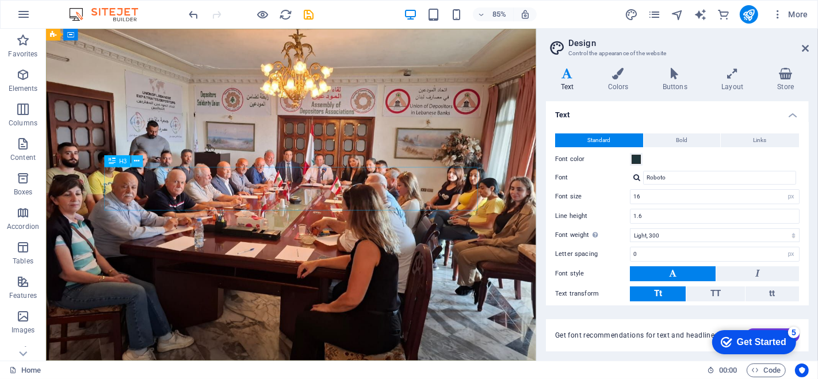
click at [138, 162] on icon at bounding box center [136, 161] width 5 height 10
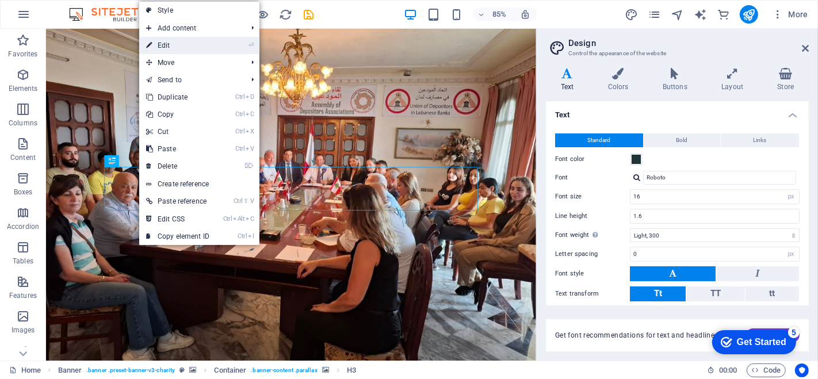
click at [182, 47] on link "⏎ Edit" at bounding box center [177, 45] width 77 height 17
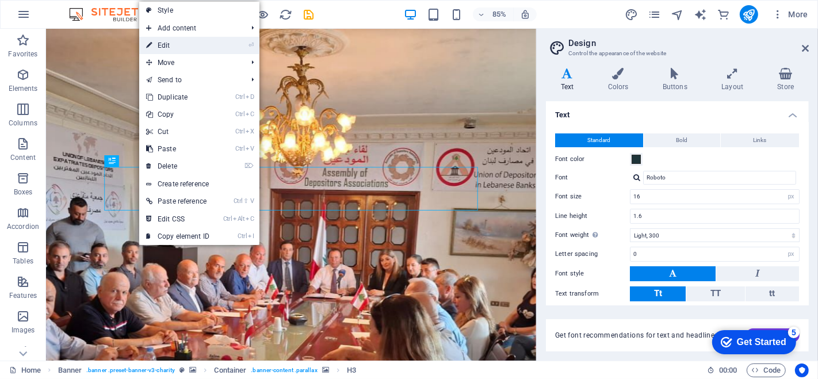
select select "%"
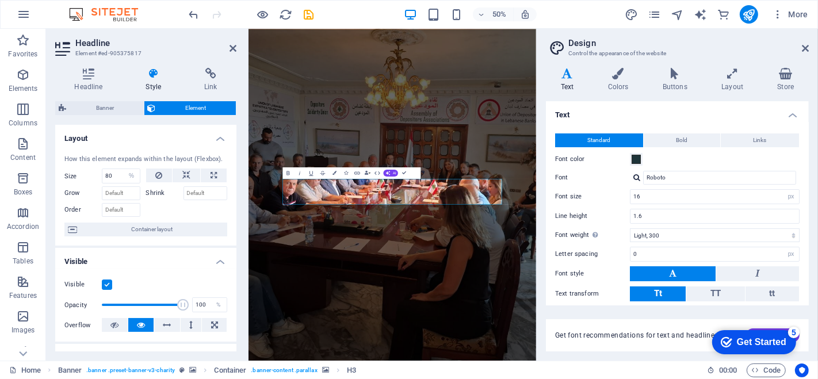
click at [144, 82] on h4 "Style" at bounding box center [156, 80] width 59 height 24
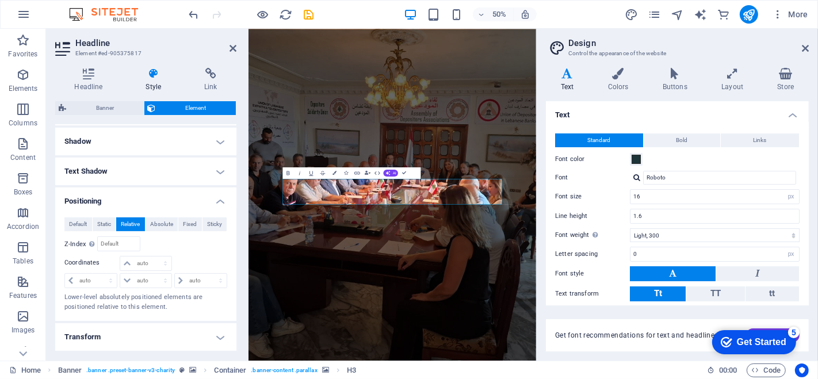
scroll to position [277, 0]
click at [138, 177] on h4 "Text Shadow" at bounding box center [145, 171] width 181 height 28
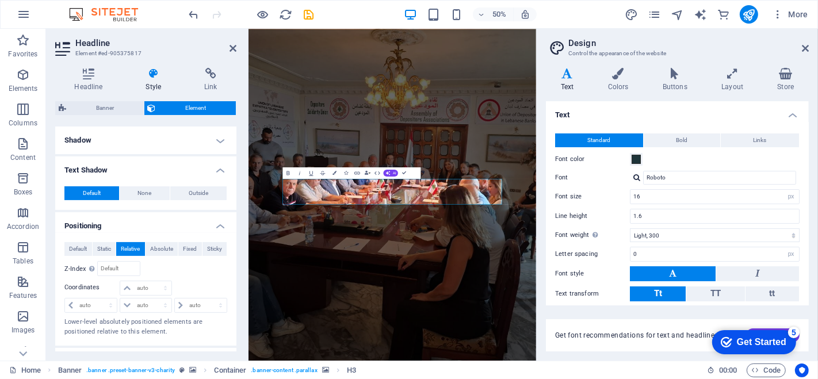
click at [138, 177] on div "Default None Outside Color X offset 0 px rem vh vw Y offset 0 px rem vh vw Blur…" at bounding box center [145, 193] width 181 height 33
click at [221, 168] on h4 "Text Shadow" at bounding box center [145, 167] width 181 height 21
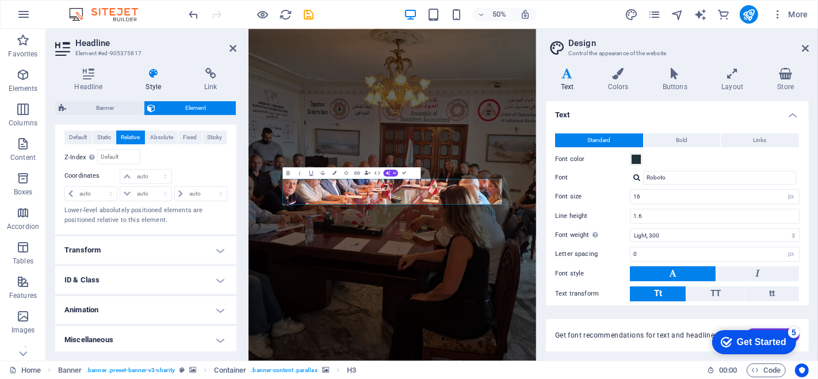
scroll to position [364, 0]
click at [208, 337] on h4 "Miscellaneous" at bounding box center [145, 340] width 181 height 28
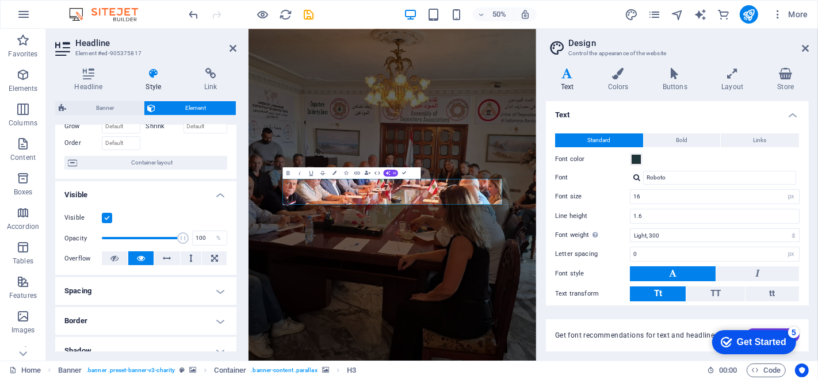
scroll to position [55, 0]
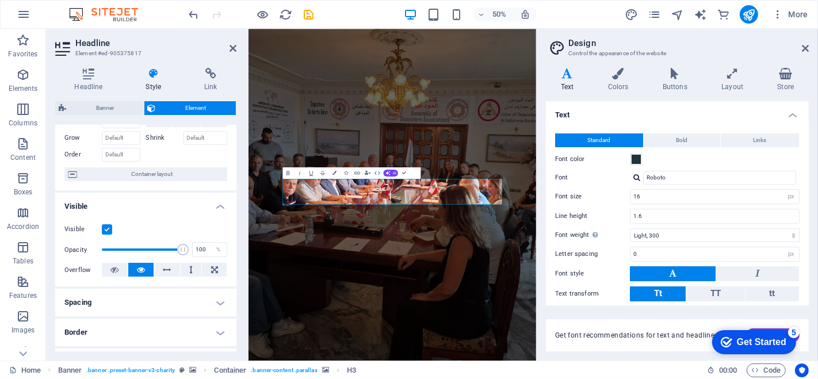
click at [148, 75] on icon at bounding box center [154, 74] width 54 height 12
click at [85, 73] on icon at bounding box center [88, 74] width 67 height 12
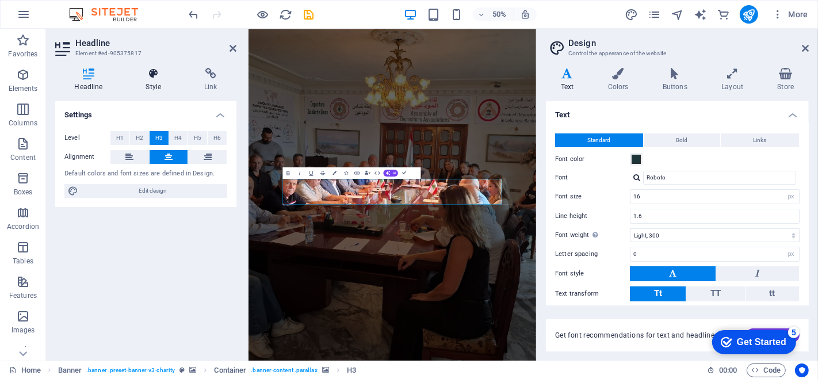
click at [152, 72] on icon at bounding box center [154, 74] width 54 height 12
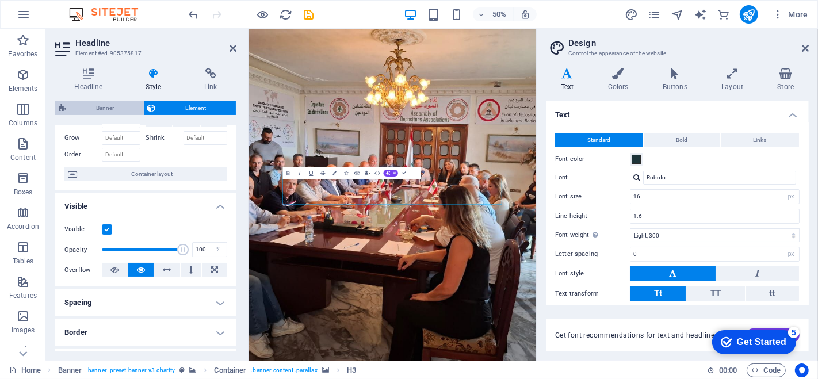
click at [112, 110] on span "Banner" at bounding box center [105, 108] width 71 height 14
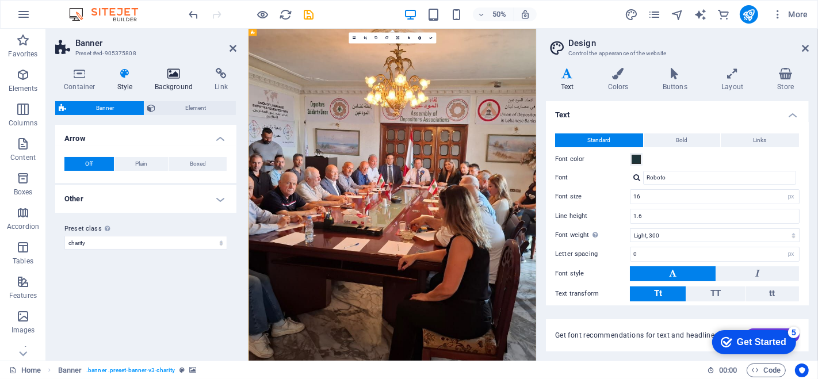
click at [171, 75] on icon at bounding box center [174, 74] width 56 height 12
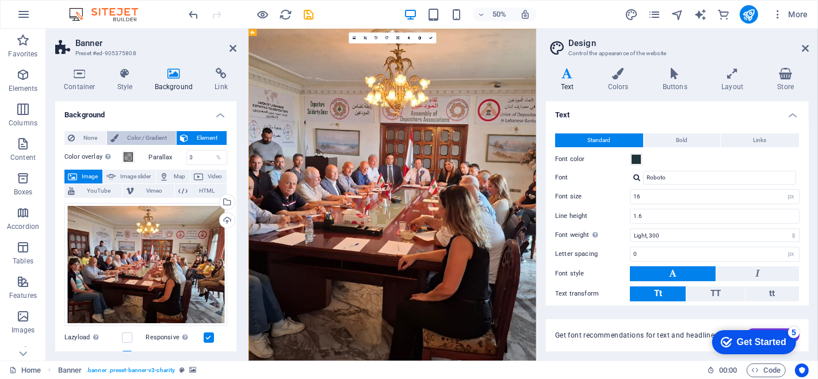
click at [149, 137] on span "Color / Gradient" at bounding box center [147, 138] width 51 height 14
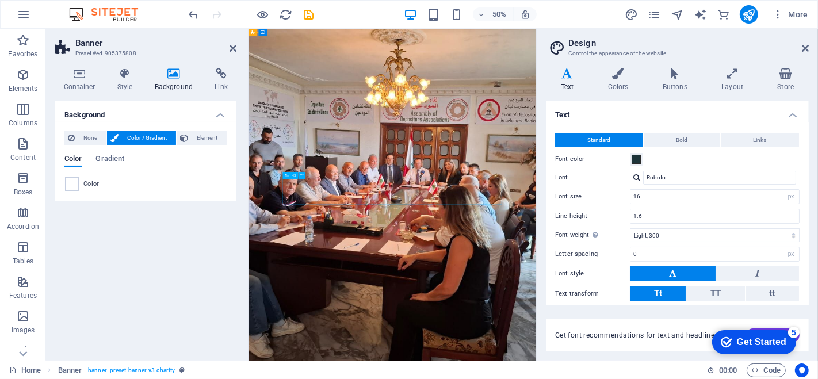
select select "%"
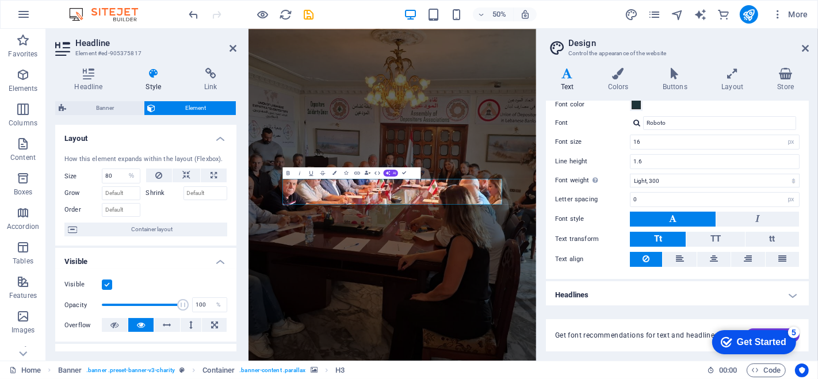
scroll to position [0, 0]
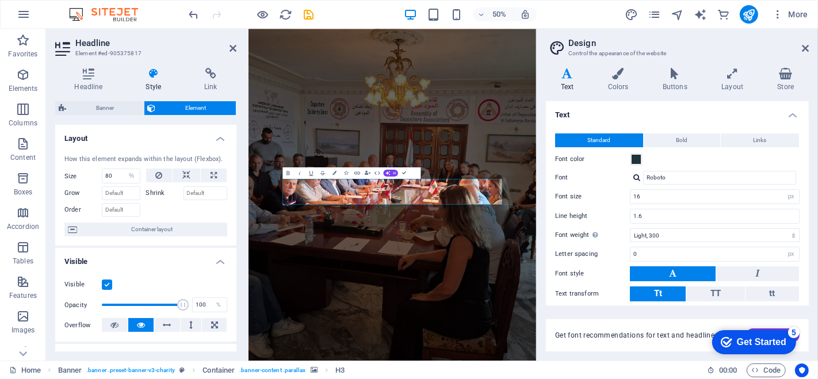
click at [570, 79] on h4 "Text" at bounding box center [569, 80] width 47 height 24
click at [695, 140] on button "Bold" at bounding box center [682, 140] width 77 height 14
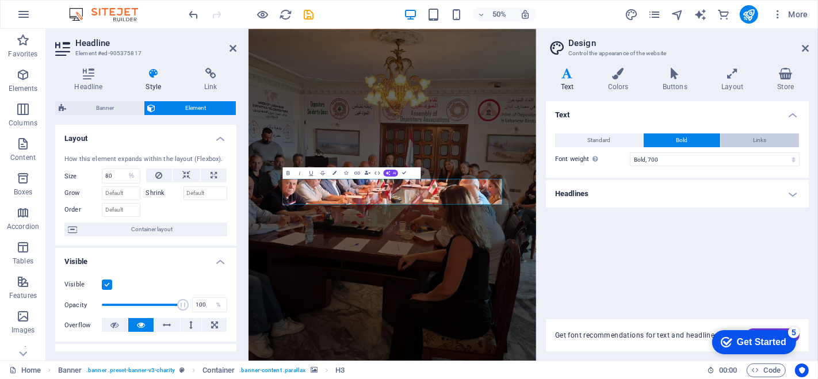
click at [754, 135] on span "Links" at bounding box center [760, 140] width 13 height 14
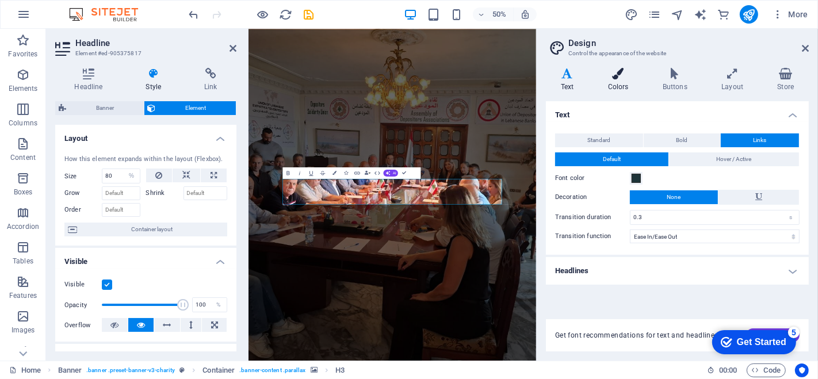
click at [619, 83] on h4 "Colors" at bounding box center [620, 80] width 55 height 24
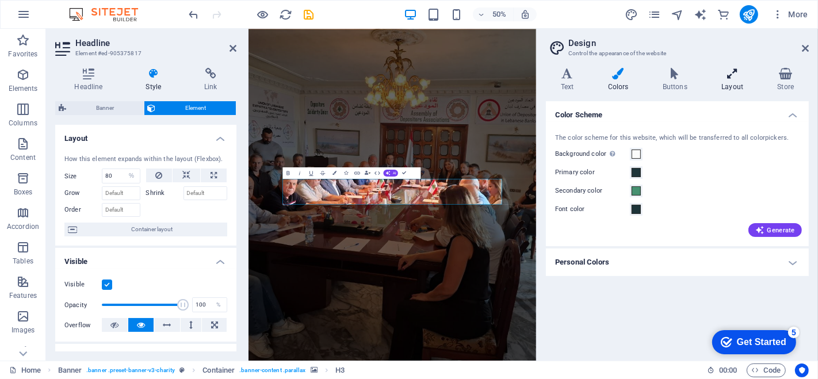
click at [734, 89] on h4 "Layout" at bounding box center [735, 80] width 56 height 24
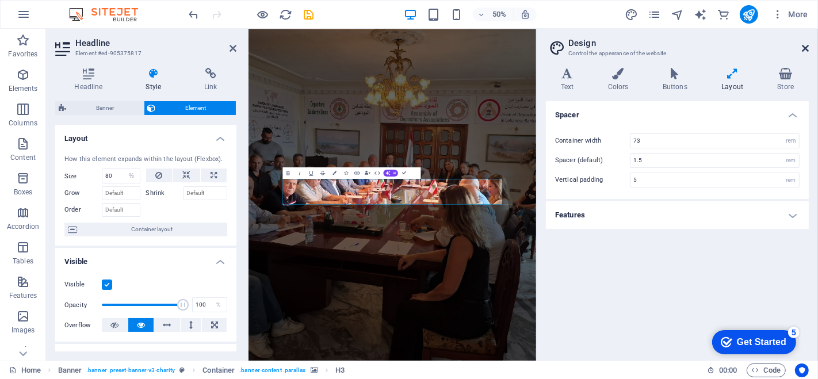
click at [803, 49] on icon at bounding box center [805, 48] width 7 height 9
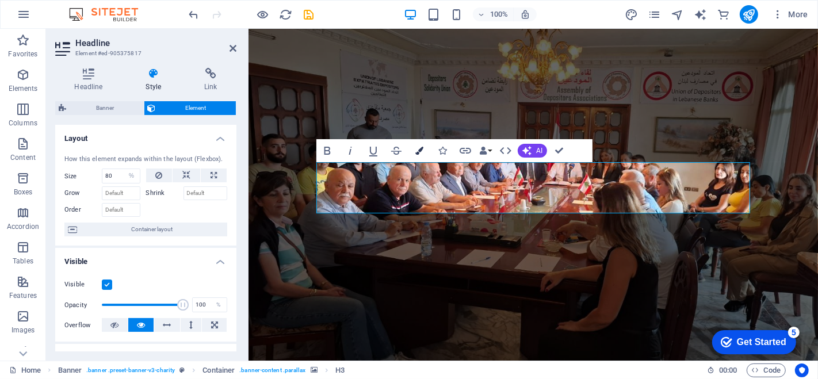
click at [420, 154] on icon "button" at bounding box center [419, 151] width 8 height 8
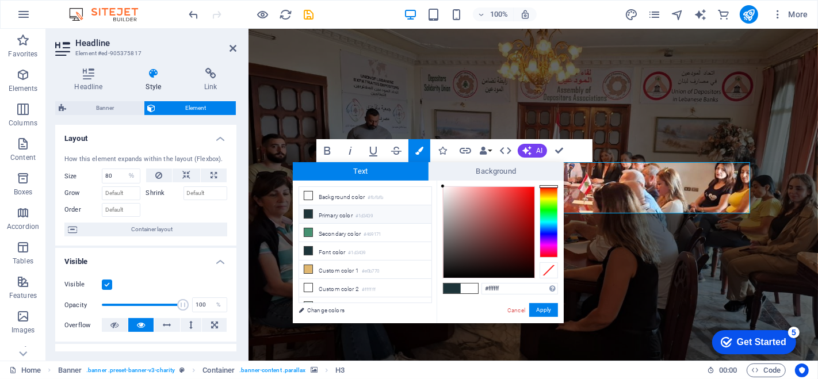
click at [529, 120] on figure at bounding box center [533, 195] width 570 height 332
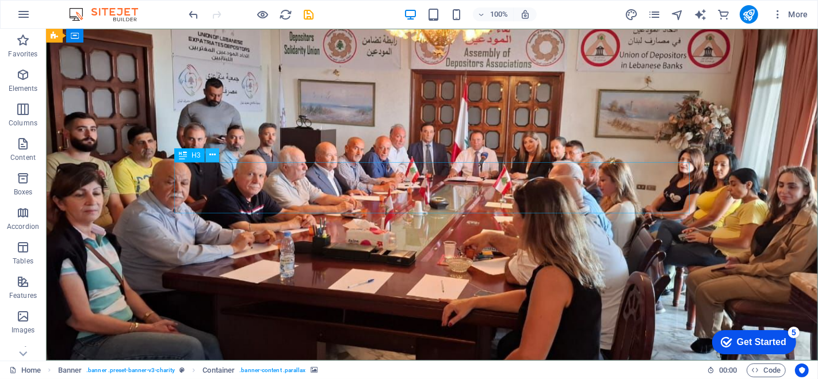
click at [213, 157] on icon at bounding box center [212, 155] width 6 height 12
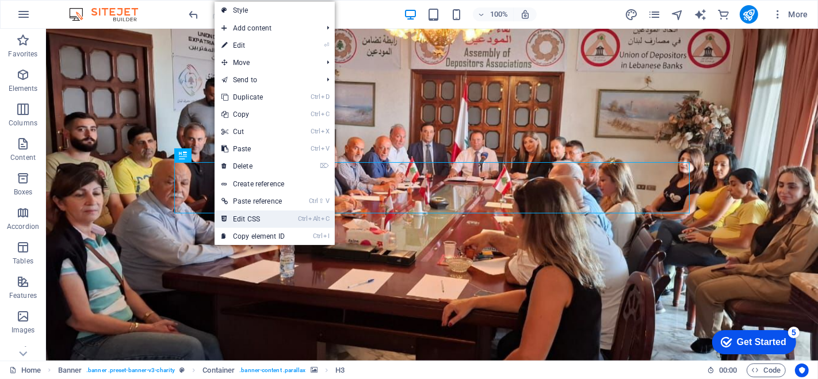
click at [251, 216] on link "Ctrl Alt C Edit CSS" at bounding box center [253, 219] width 77 height 17
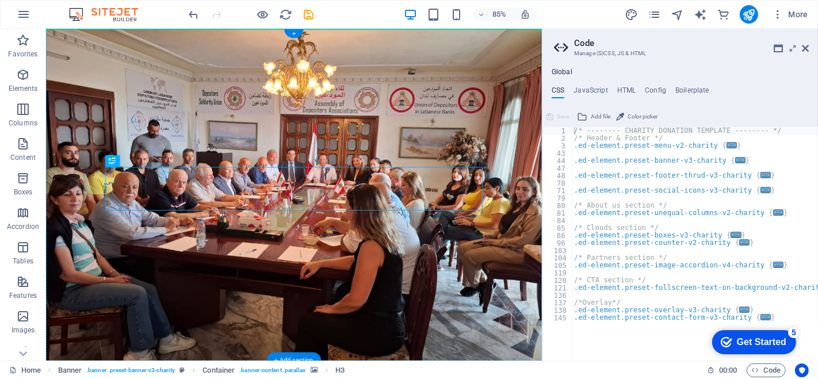
drag, startPoint x: 154, startPoint y: 188, endPoint x: 121, endPoint y: 147, distance: 51.9
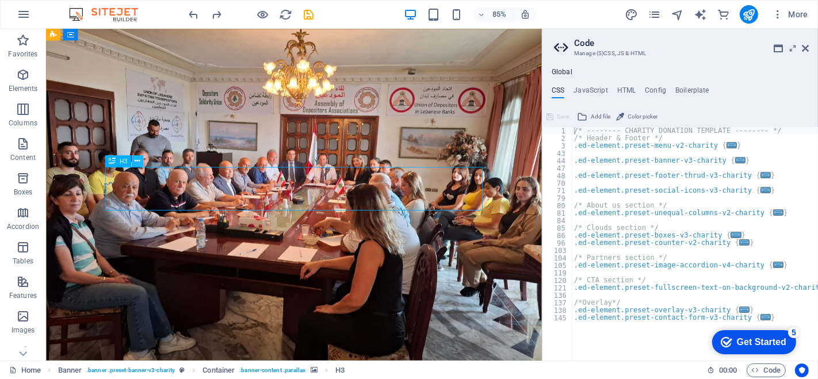
click at [141, 160] on button at bounding box center [138, 161] width 12 height 12
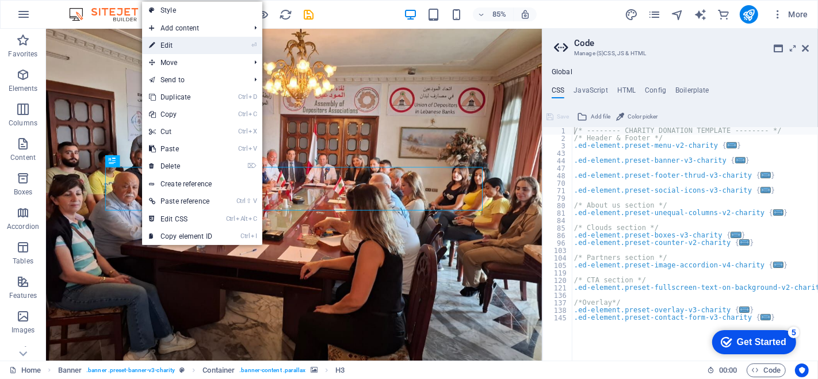
click at [194, 44] on link "⏎ Edit" at bounding box center [180, 45] width 77 height 17
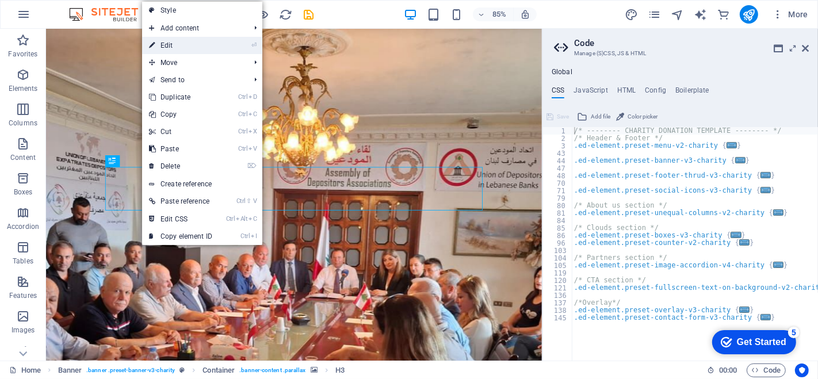
select select "%"
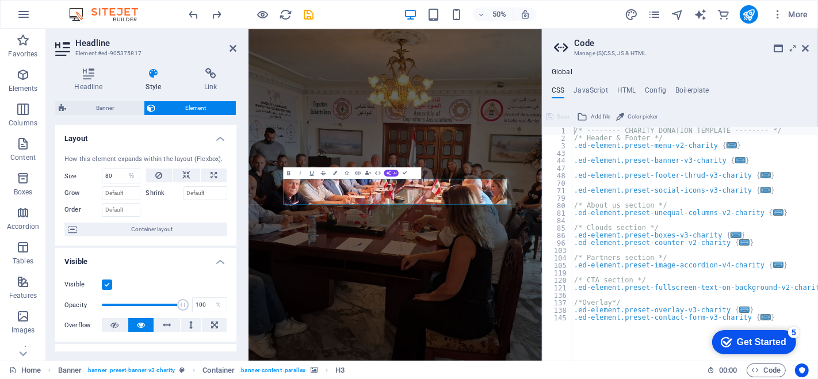
click at [150, 82] on h4 "Style" at bounding box center [156, 80] width 59 height 24
click at [89, 75] on icon at bounding box center [88, 74] width 67 height 12
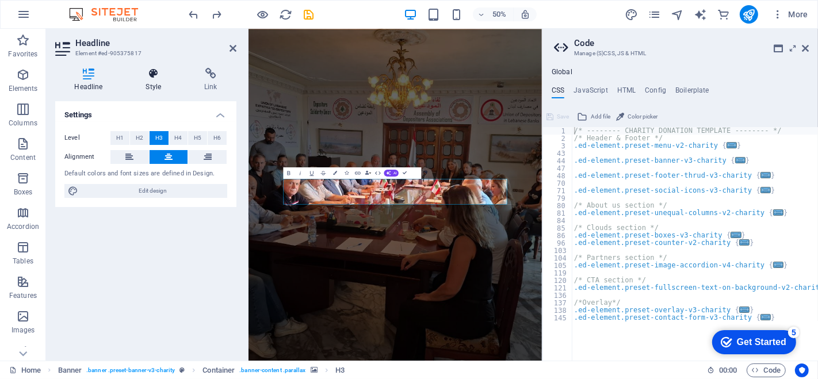
click at [157, 73] on icon at bounding box center [154, 74] width 54 height 12
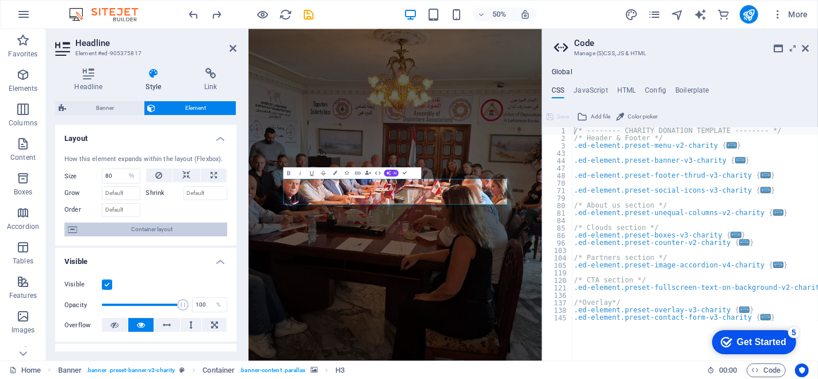
click at [95, 232] on span "Container layout" at bounding box center [152, 230] width 143 height 14
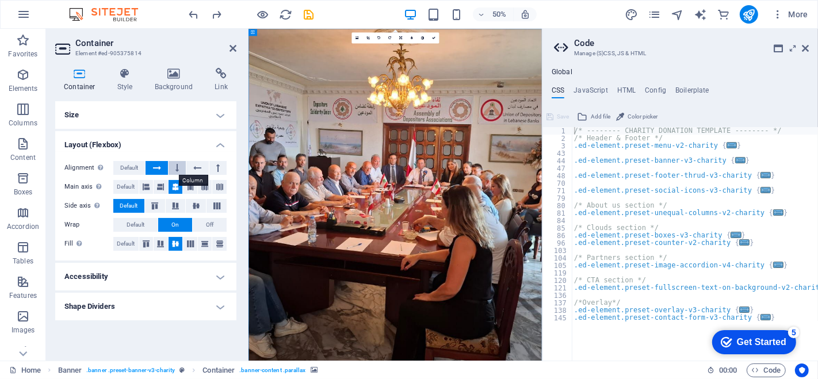
click at [178, 167] on icon at bounding box center [177, 168] width 3 height 14
click at [176, 75] on icon at bounding box center [174, 74] width 56 height 12
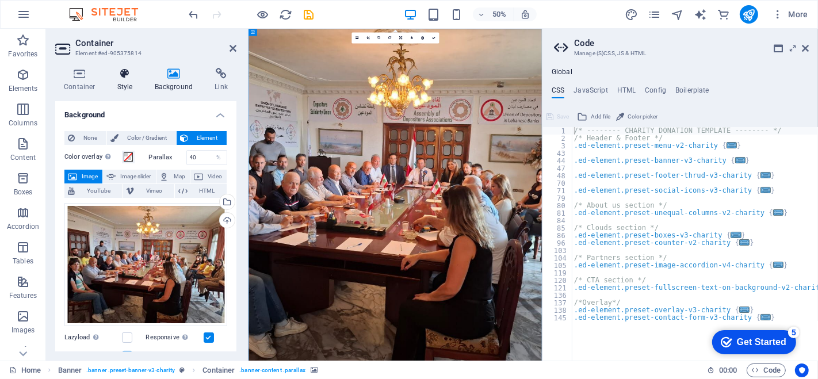
click at [124, 78] on icon at bounding box center [125, 74] width 33 height 12
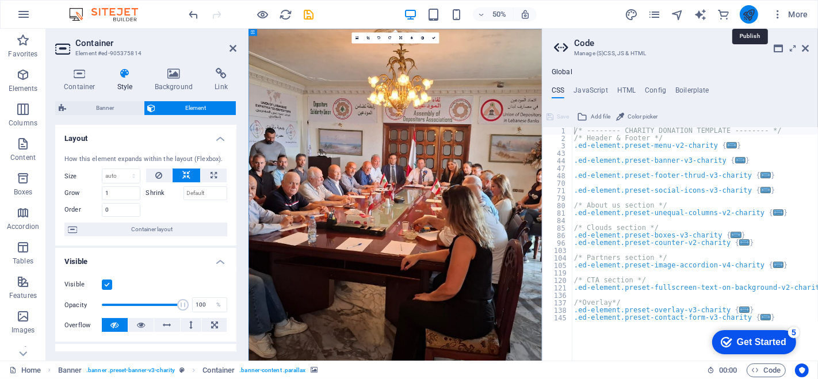
click at [751, 13] on icon "publish" at bounding box center [748, 14] width 13 height 13
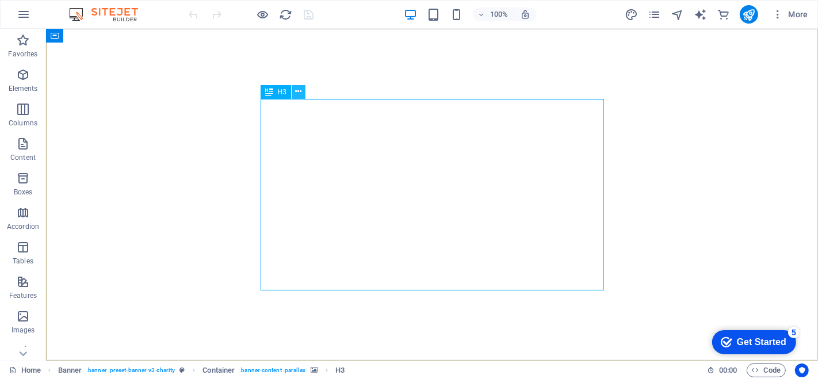
click at [297, 90] on icon at bounding box center [298, 92] width 6 height 12
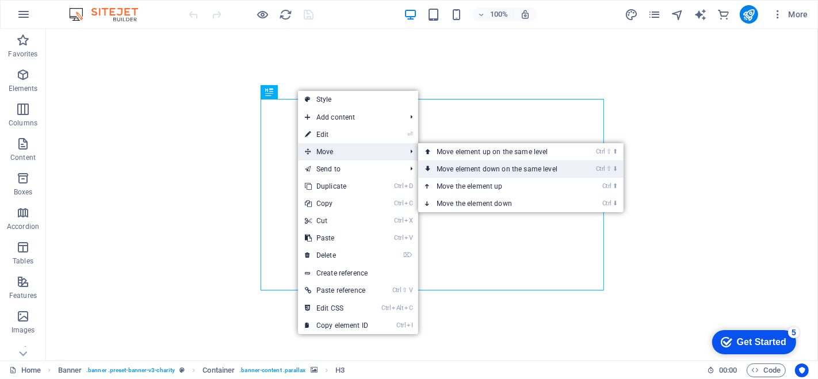
click at [462, 164] on link "Ctrl ⇧ ⬇ Move element down on the same level" at bounding box center [499, 169] width 162 height 17
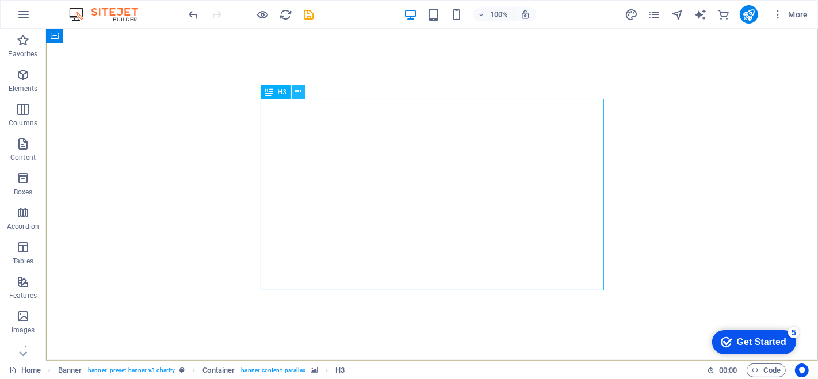
click at [300, 91] on icon at bounding box center [298, 92] width 6 height 12
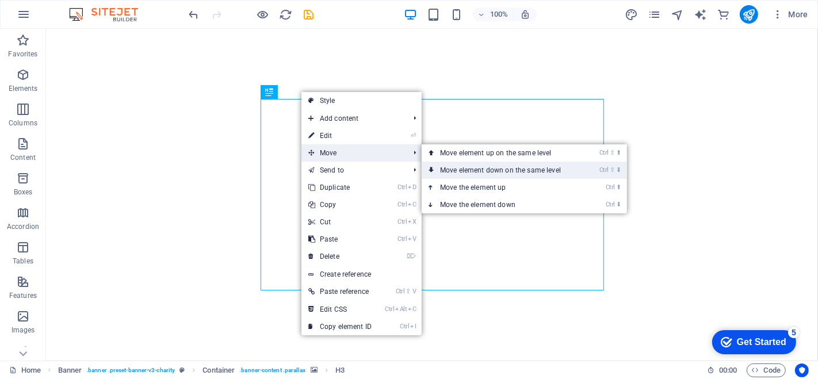
click at [470, 171] on link "Ctrl ⇧ ⬇ Move element down on the same level" at bounding box center [503, 170] width 162 height 17
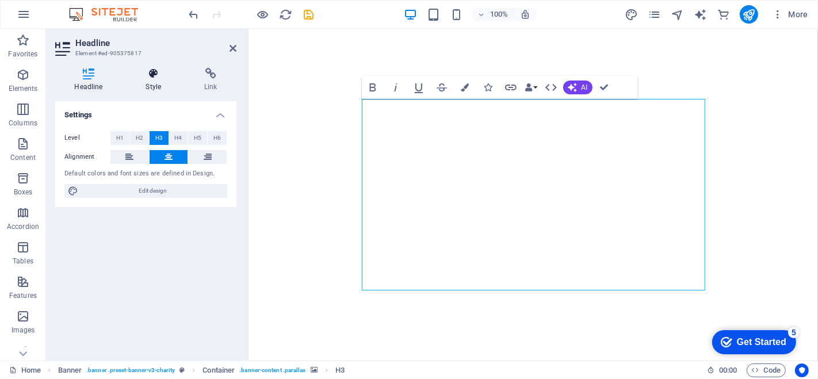
click at [155, 74] on icon at bounding box center [154, 74] width 54 height 12
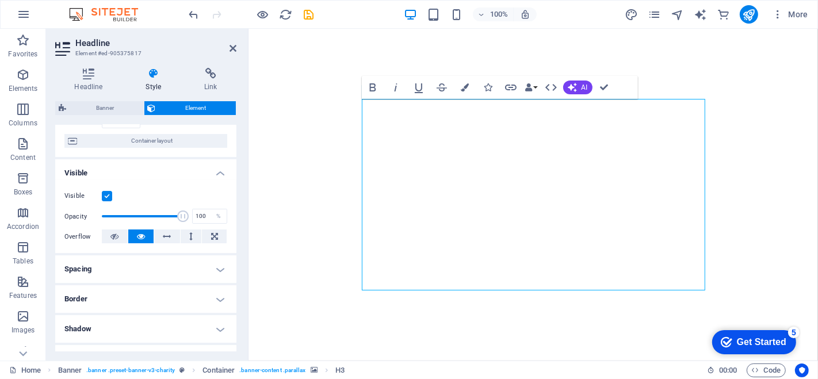
scroll to position [95, 0]
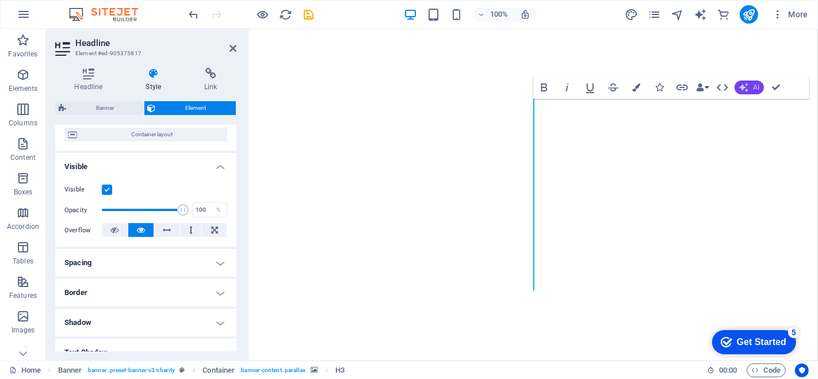
click at [754, 87] on span "AI" at bounding box center [756, 87] width 6 height 7
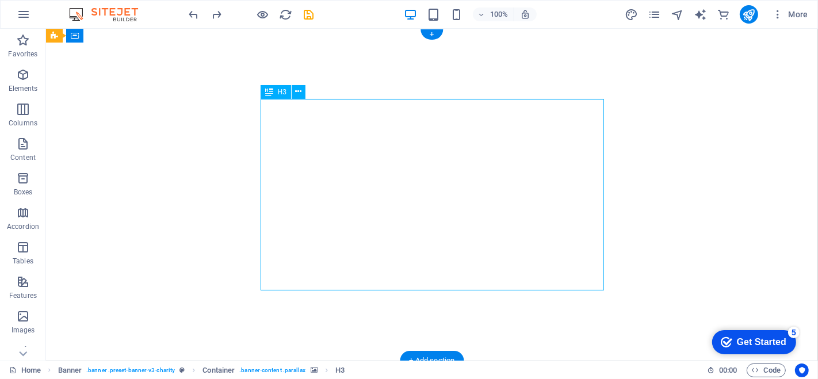
select select "%"
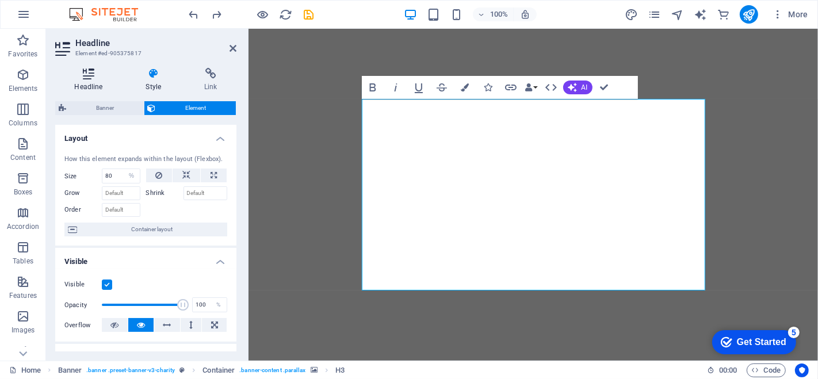
click at [87, 77] on icon at bounding box center [88, 74] width 67 height 12
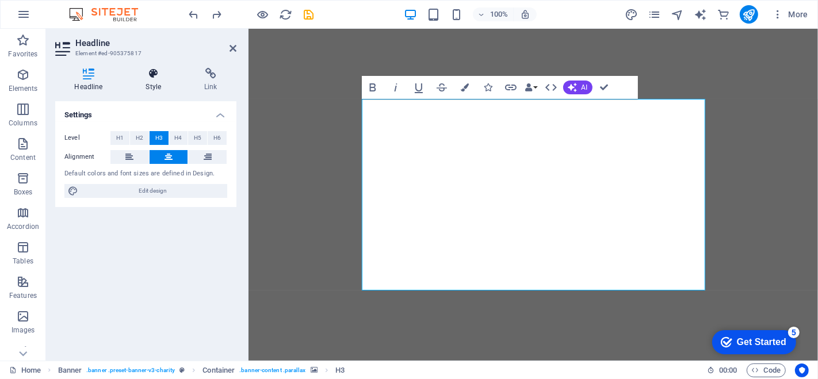
click at [156, 74] on icon at bounding box center [154, 74] width 54 height 12
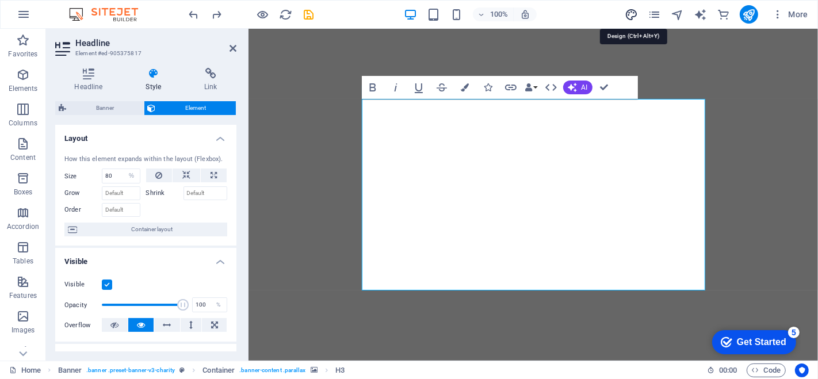
click at [630, 14] on icon "design" at bounding box center [631, 14] width 13 height 13
select select "ease-in-out"
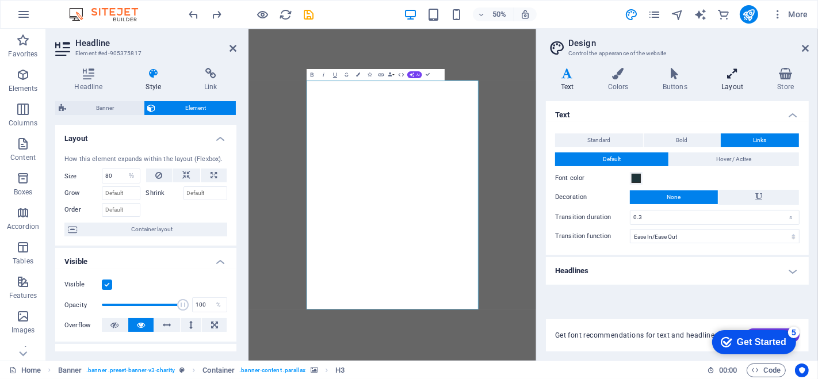
click at [727, 71] on icon at bounding box center [732, 74] width 51 height 12
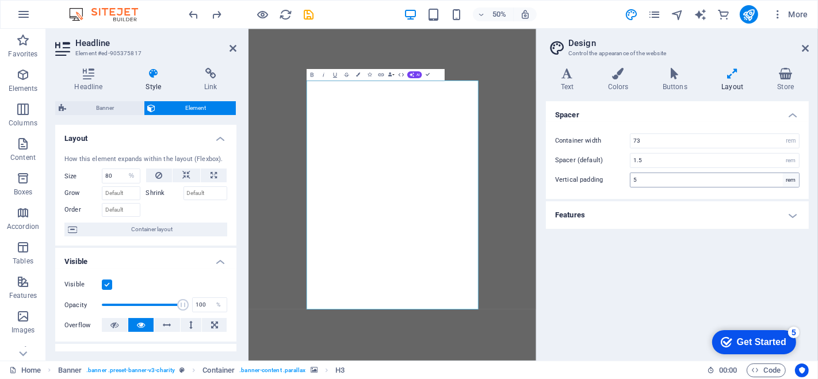
click at [789, 178] on div "rem" at bounding box center [791, 180] width 16 height 14
click at [677, 184] on input "5" at bounding box center [715, 180] width 169 height 14
type input "1"
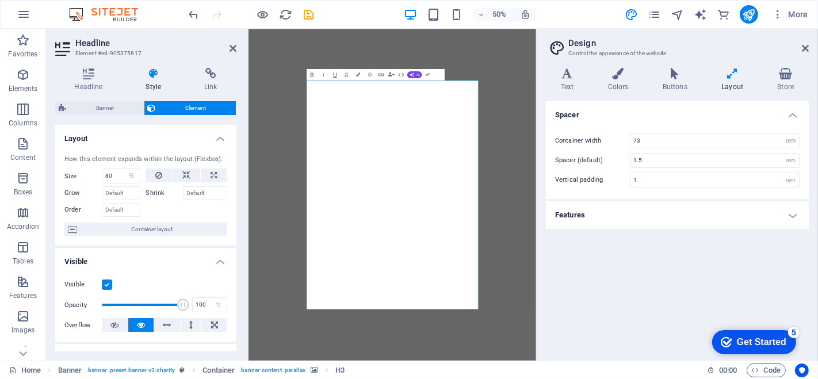
click at [699, 218] on h4 "Features" at bounding box center [677, 215] width 263 height 28
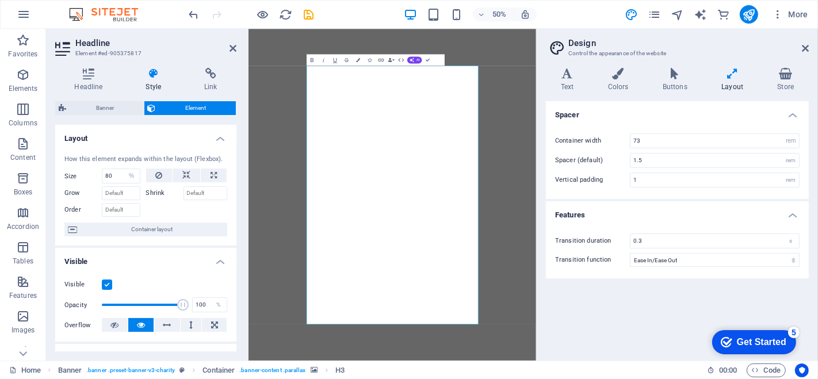
click at [733, 78] on icon at bounding box center [732, 74] width 51 height 12
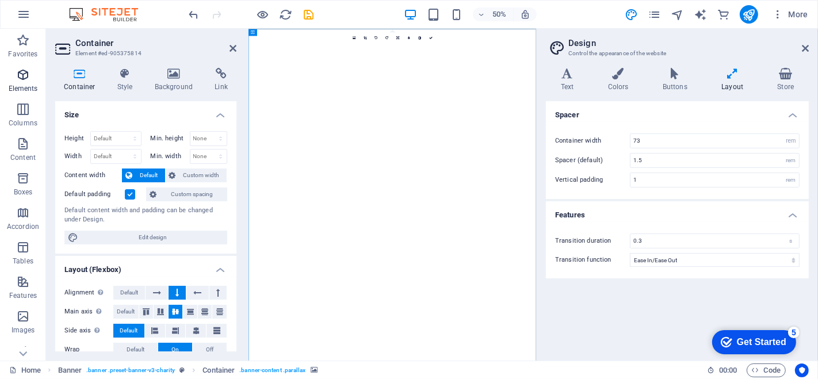
click at [28, 80] on icon "button" at bounding box center [23, 75] width 14 height 14
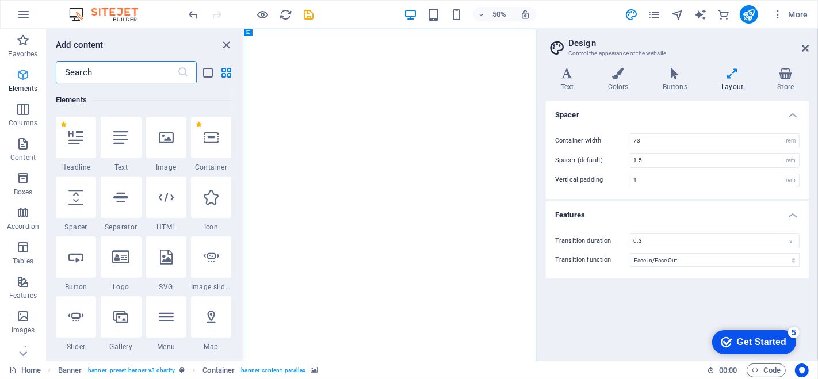
scroll to position [123, 0]
click at [20, 77] on icon "button" at bounding box center [23, 75] width 14 height 14
click at [82, 141] on icon at bounding box center [75, 137] width 15 height 15
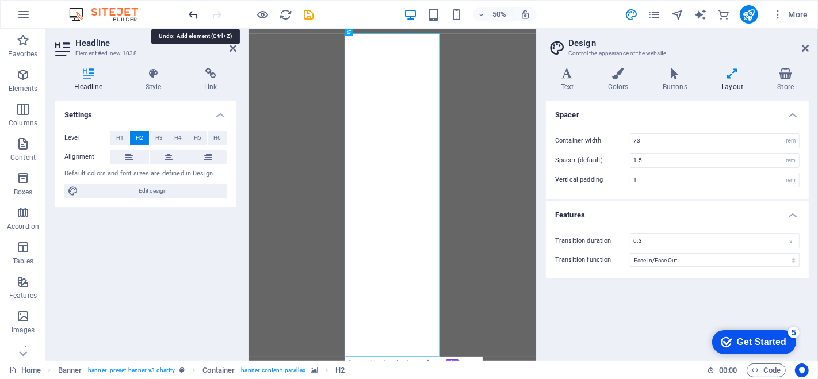
click at [192, 10] on icon "undo" at bounding box center [194, 14] width 13 height 13
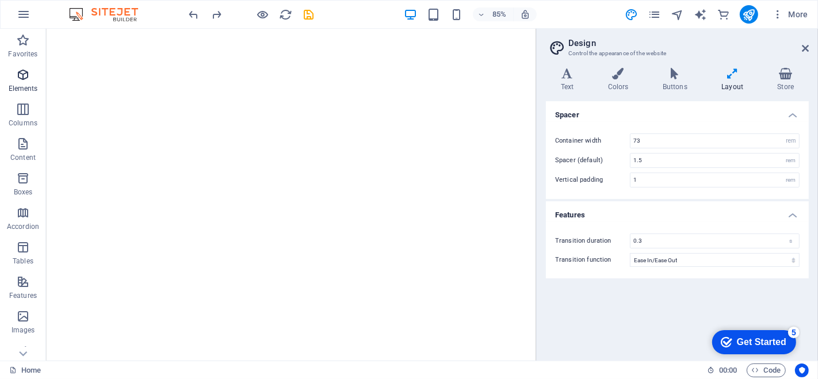
click at [24, 85] on p "Elements" at bounding box center [23, 88] width 29 height 9
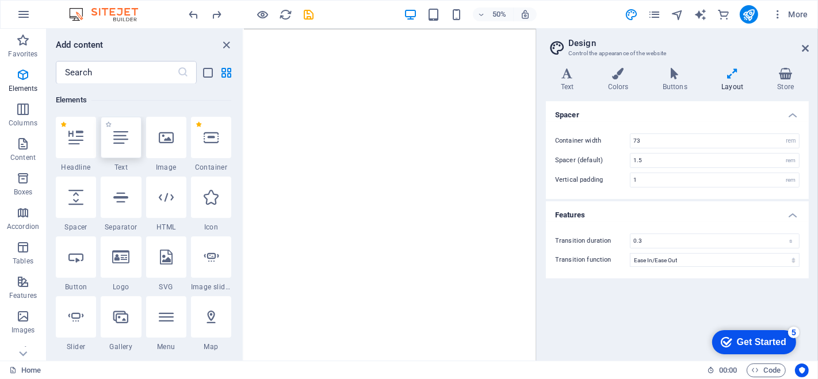
click at [123, 145] on div at bounding box center [121, 137] width 40 height 41
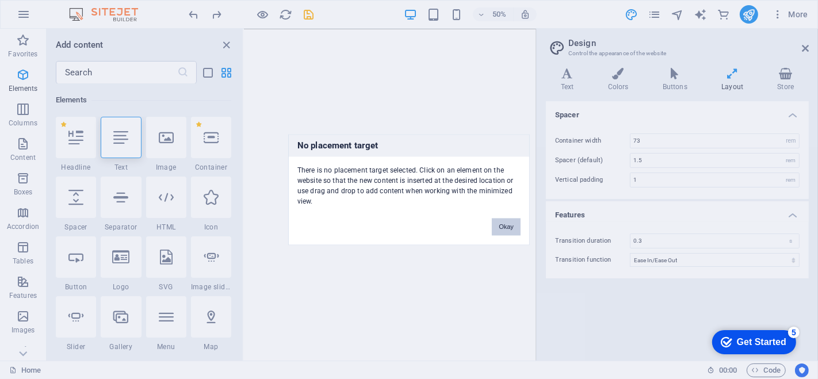
click at [509, 223] on button "Okay" at bounding box center [506, 226] width 29 height 17
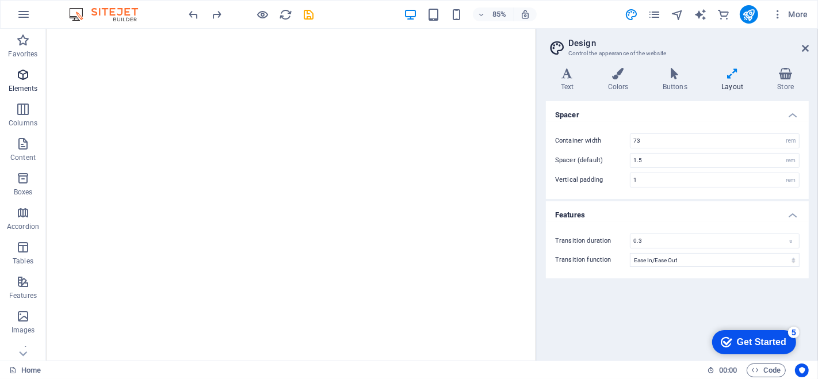
click at [24, 76] on icon "button" at bounding box center [23, 75] width 14 height 14
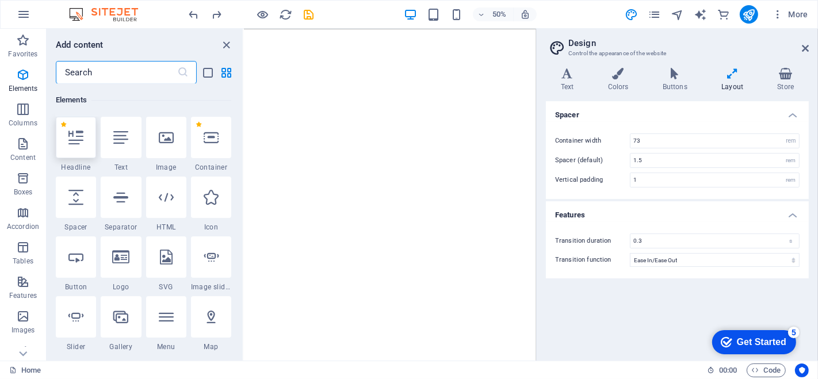
click at [79, 145] on div at bounding box center [76, 137] width 40 height 41
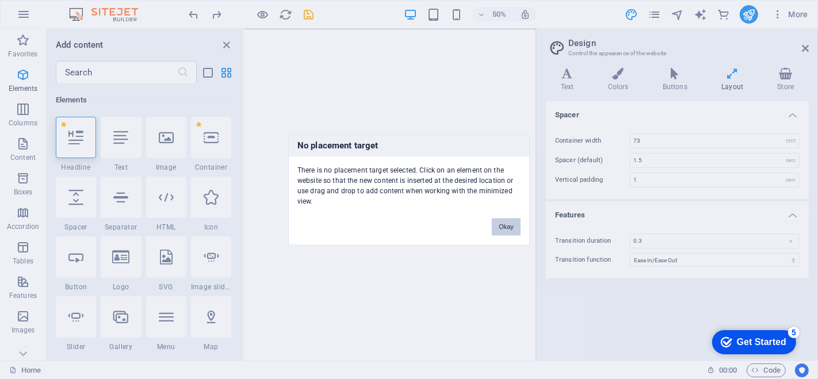
click at [505, 221] on button "Okay" at bounding box center [506, 226] width 29 height 17
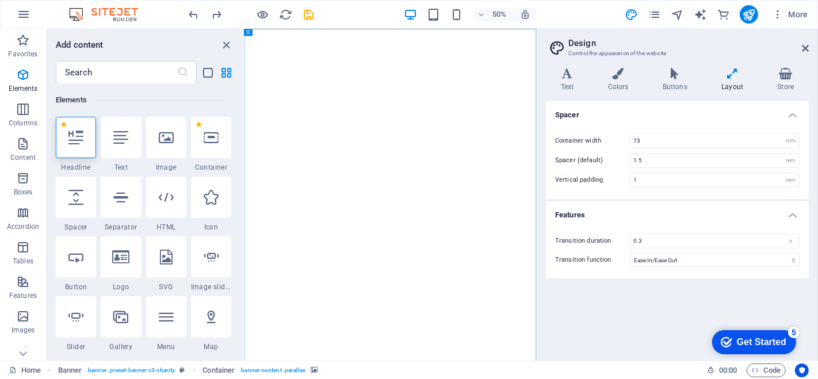
click at [87, 144] on div at bounding box center [76, 137] width 40 height 41
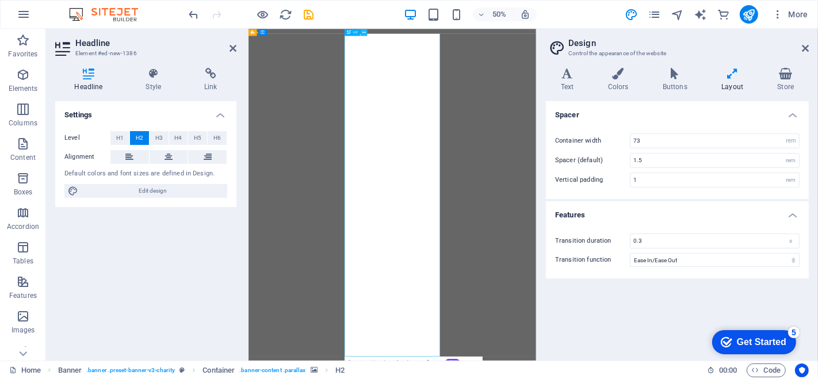
click at [363, 32] on icon at bounding box center [364, 32] width 3 height 6
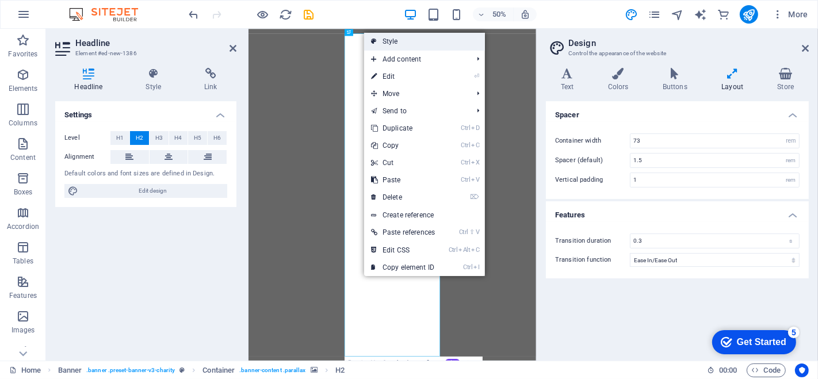
click at [390, 44] on link "Style" at bounding box center [424, 41] width 121 height 17
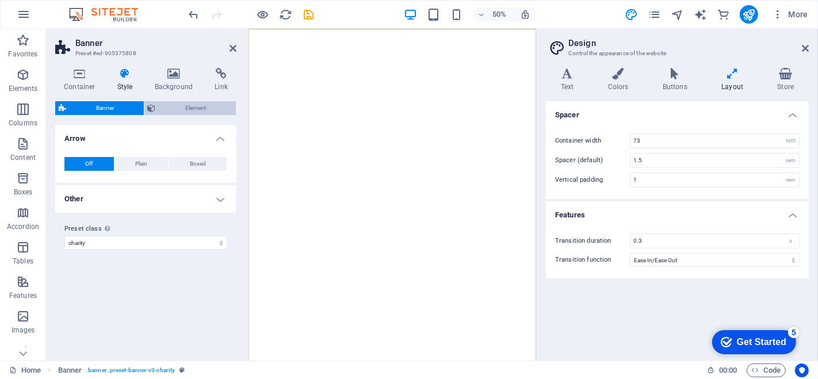
click at [151, 106] on icon at bounding box center [152, 108] width 8 height 14
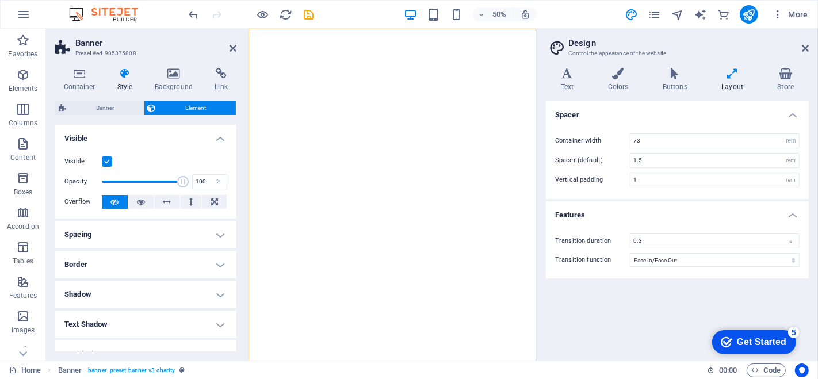
click at [122, 234] on h4 "Spacing" at bounding box center [145, 235] width 181 height 28
